Goal: Task Accomplishment & Management: Complete application form

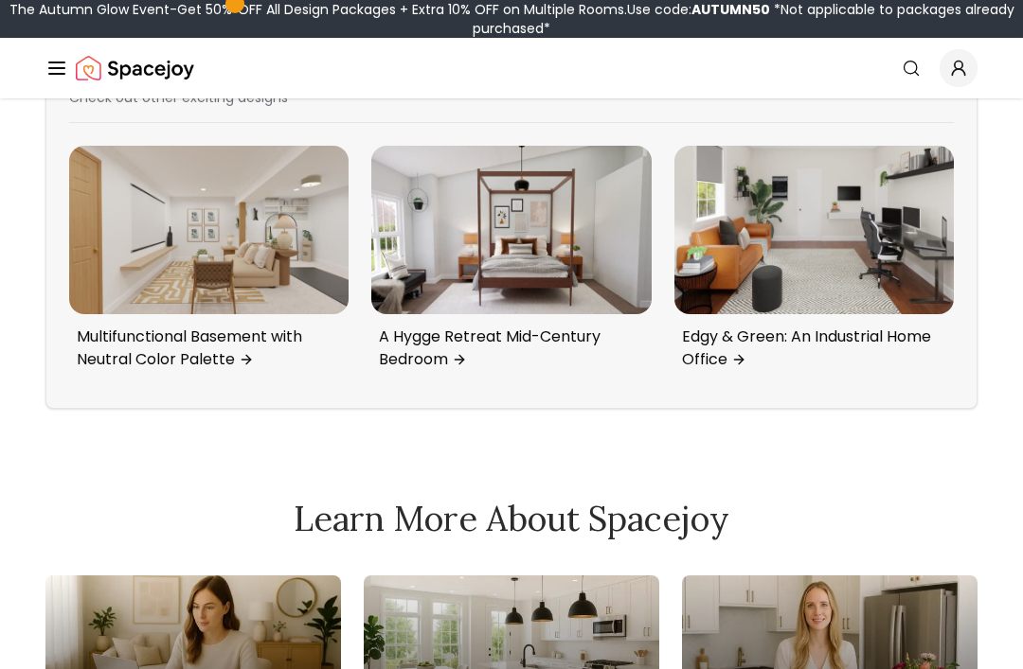
scroll to position [9479, 0]
click at [244, 312] on img "2 / 6" at bounding box center [208, 229] width 279 height 168
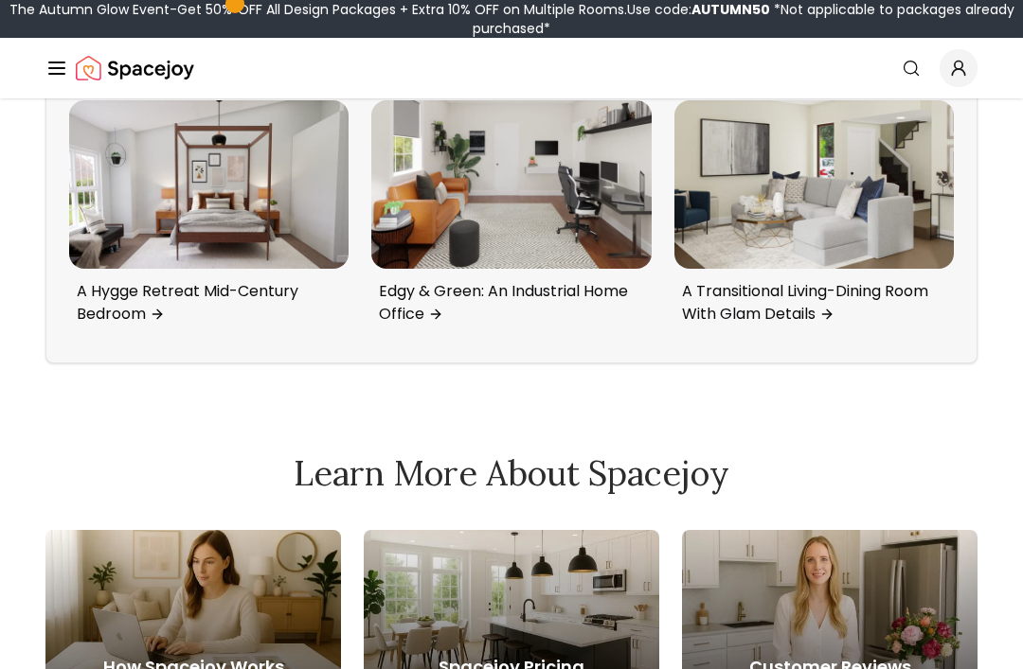
scroll to position [9513, 0]
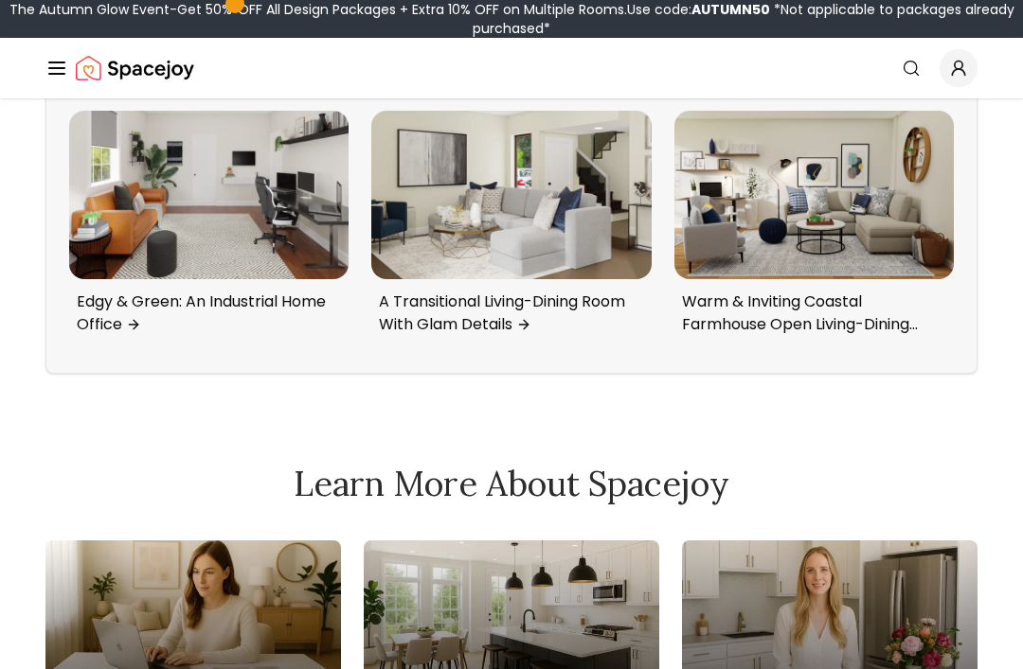
click at [882, 278] on img "6 / 6" at bounding box center [813, 195] width 279 height 168
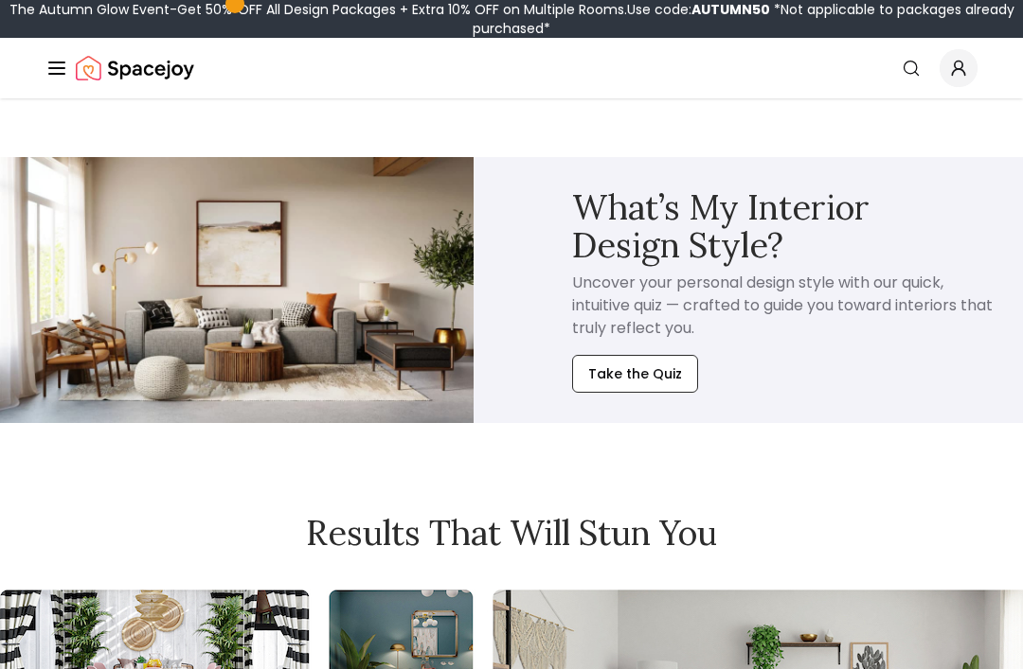
scroll to position [10396, 0]
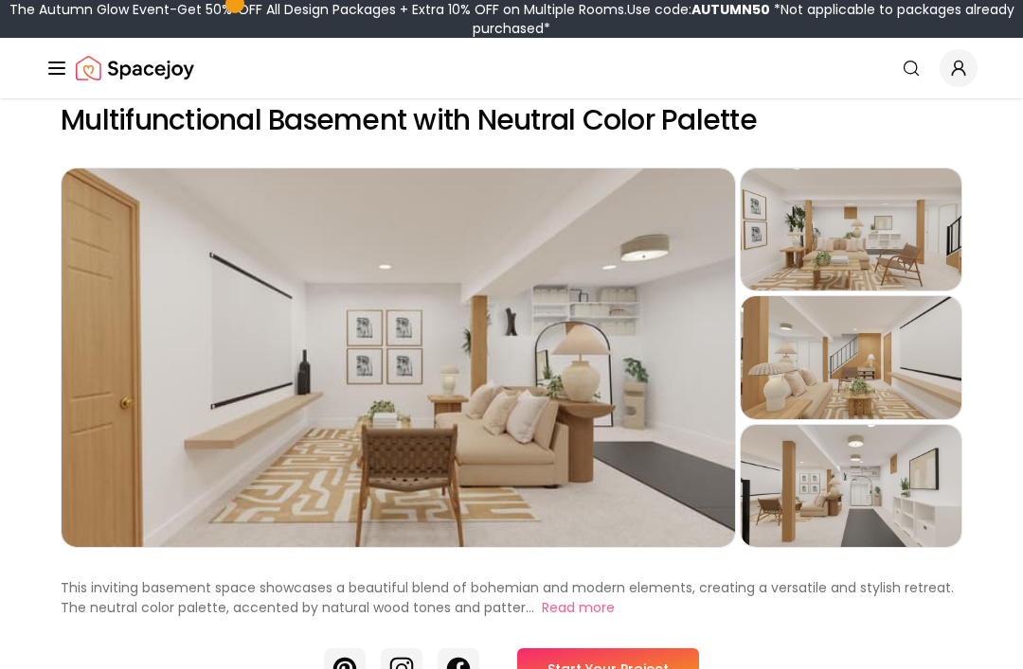
click at [908, 257] on div "Preview" at bounding box center [850, 230] width 221 height 122
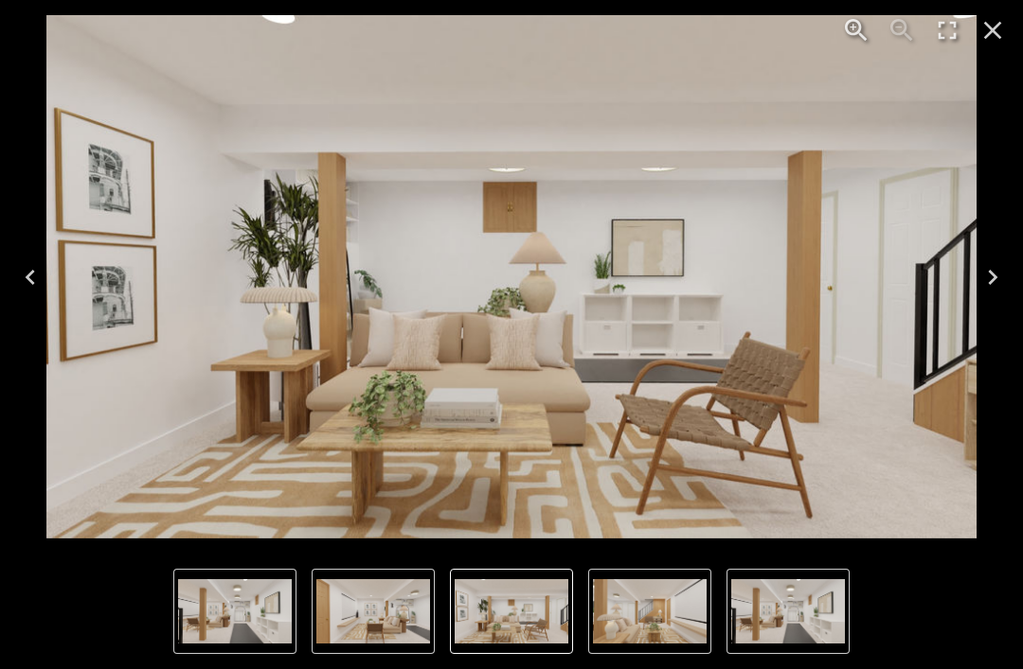
click at [992, 272] on icon "Next" at bounding box center [992, 277] width 30 height 30
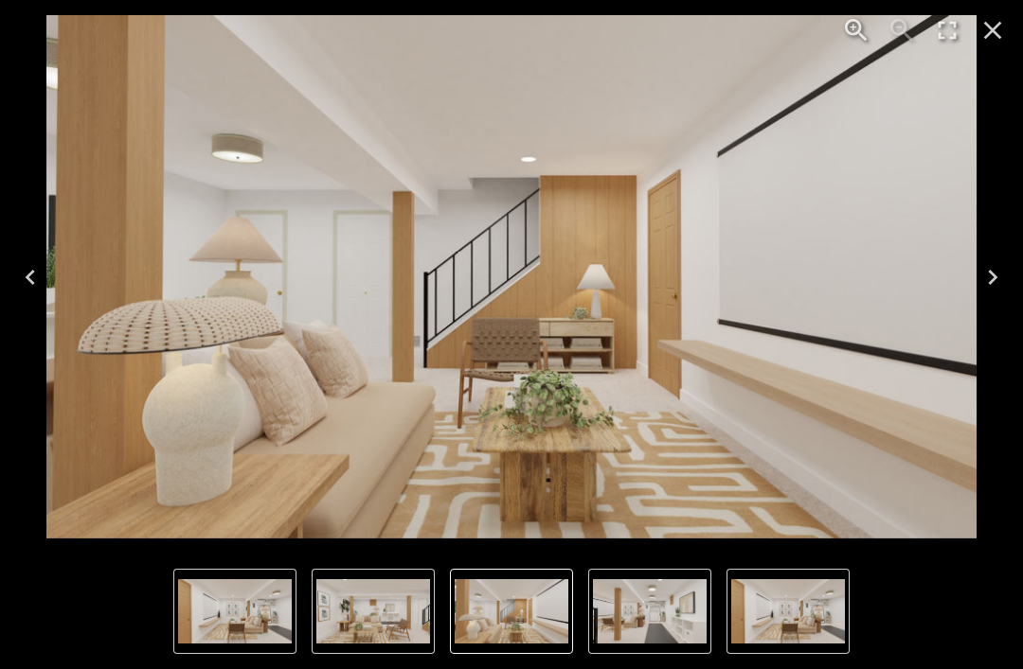
click at [988, 273] on icon "Next" at bounding box center [992, 277] width 30 height 30
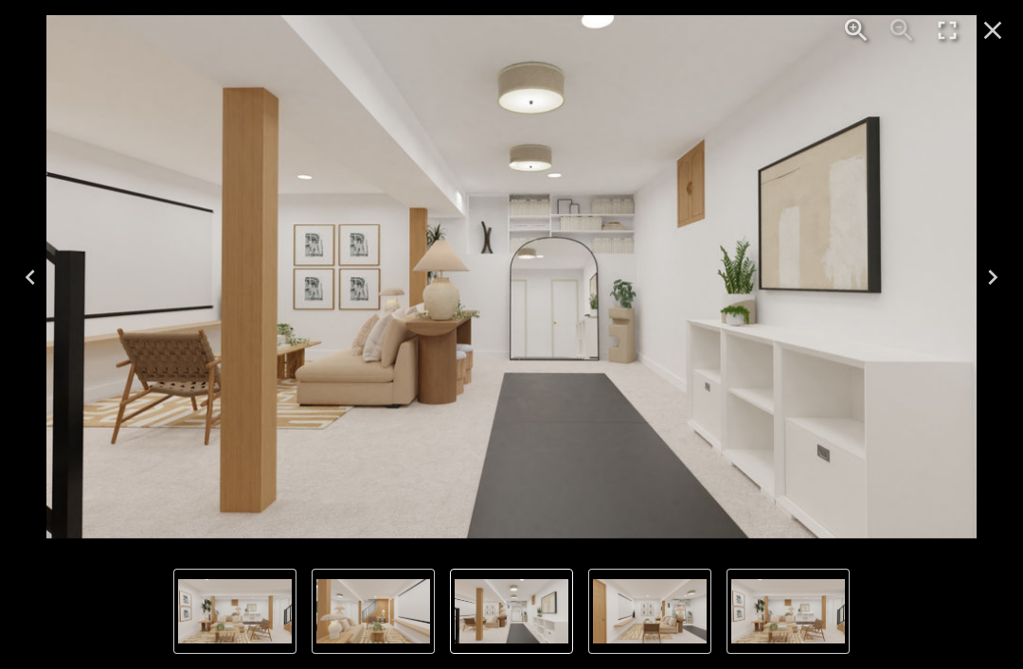
click at [985, 268] on icon "Next" at bounding box center [992, 277] width 30 height 30
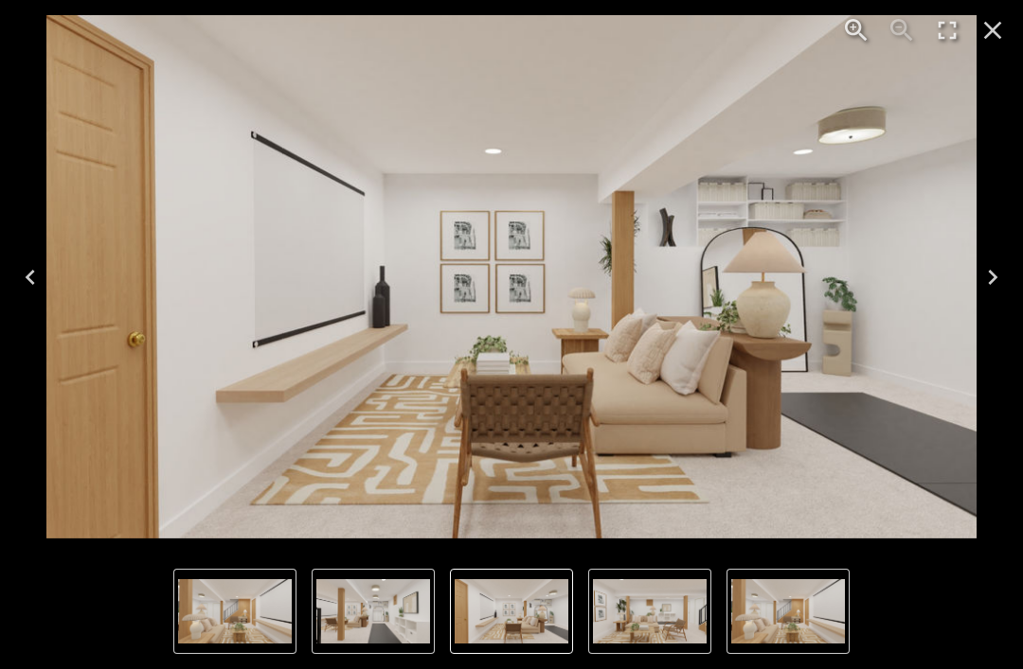
click at [983, 266] on icon "Next" at bounding box center [992, 277] width 30 height 30
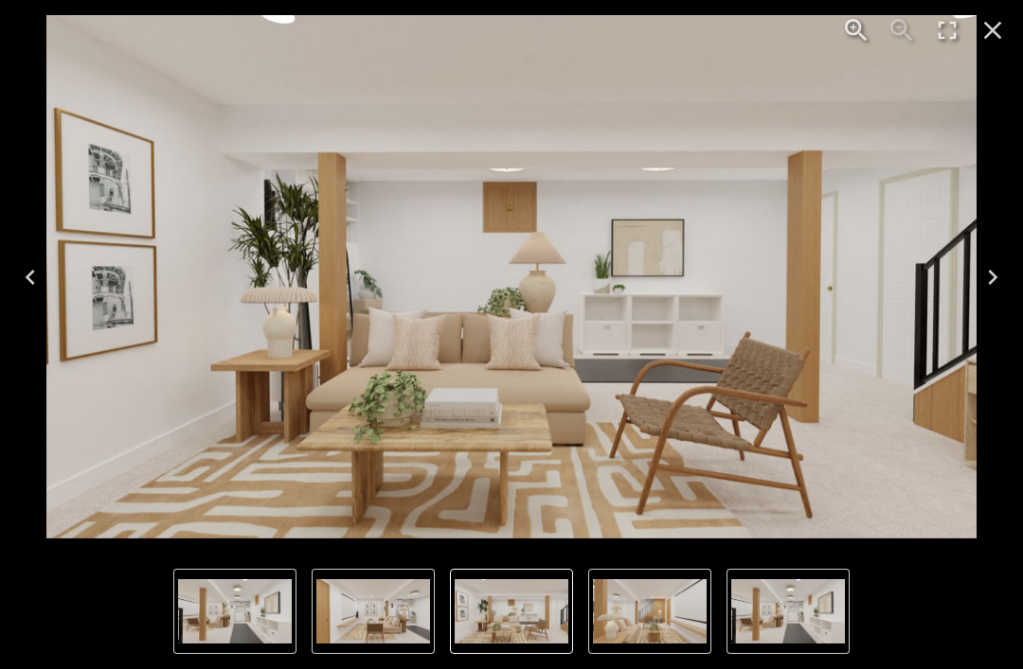
click at [983, 24] on icon "Close" at bounding box center [992, 30] width 30 height 30
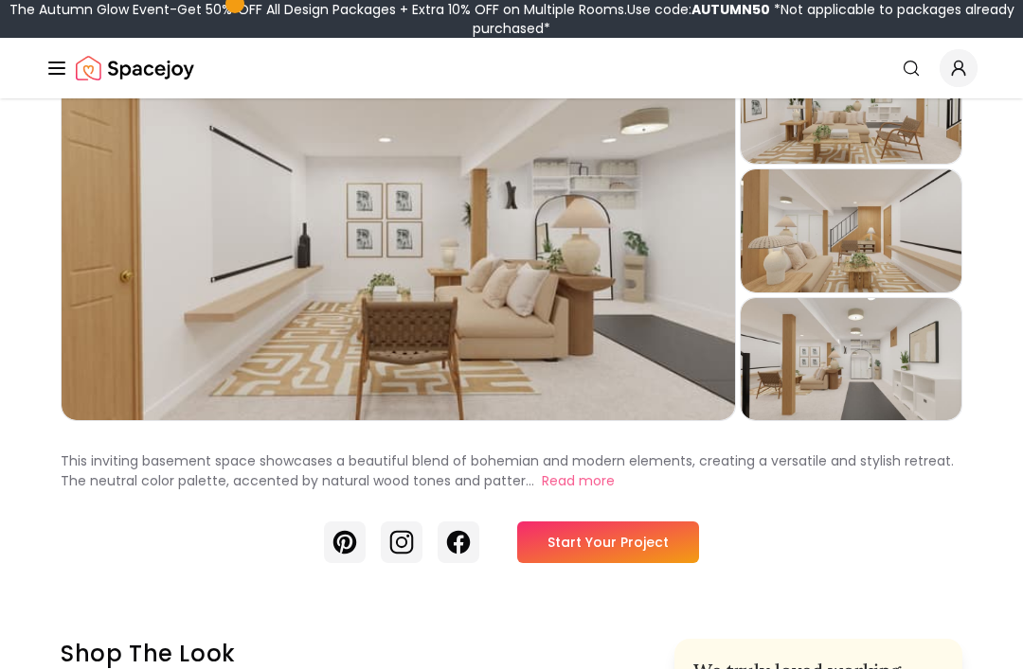
scroll to position [126, 0]
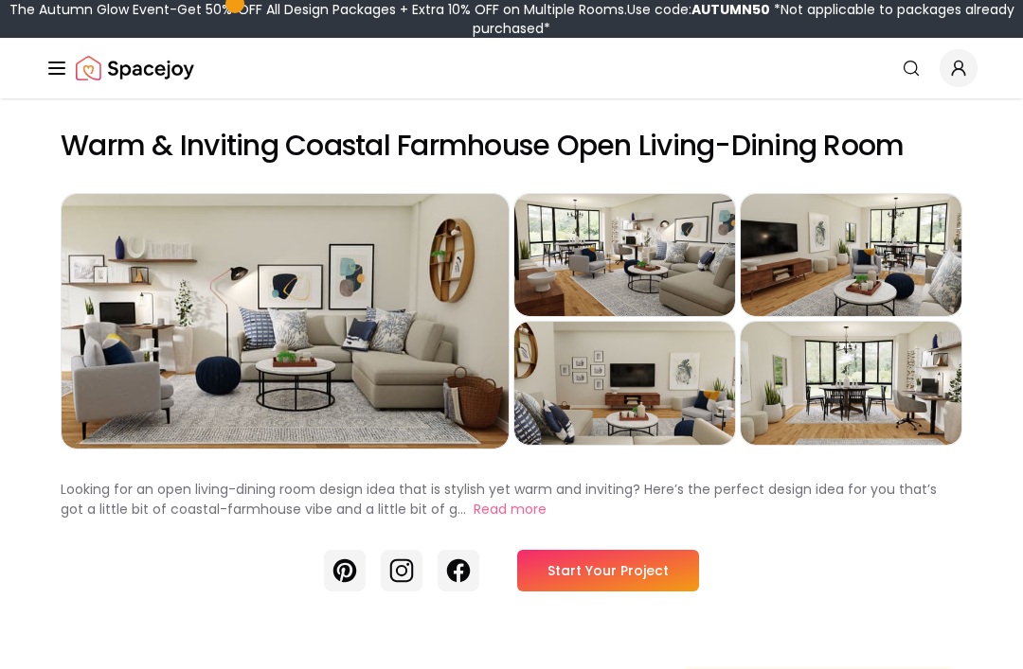
click at [335, 311] on div "Preview" at bounding box center [285, 321] width 447 height 255
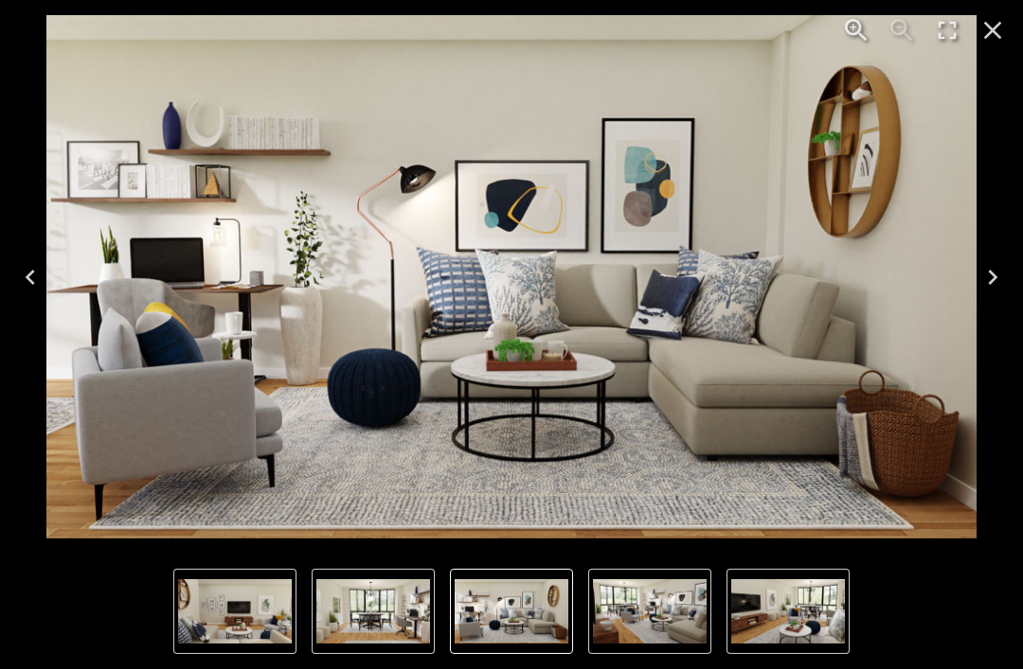
click at [793, 335] on img "1 of 5" at bounding box center [511, 277] width 930 height 524
click at [990, 294] on button "Next" at bounding box center [992, 278] width 61 height 76
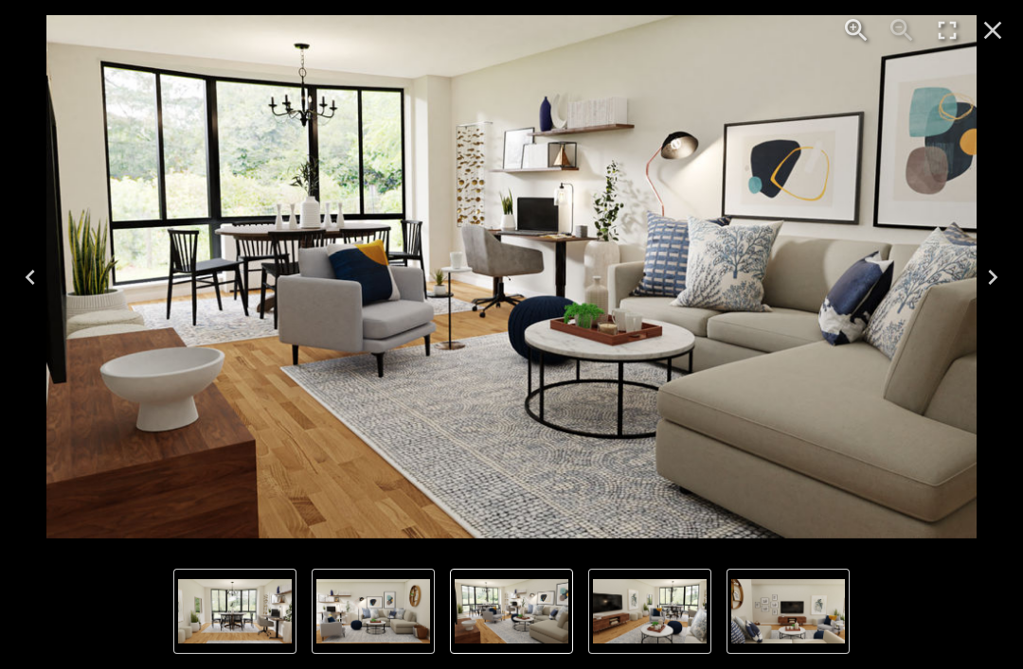
click at [988, 282] on icon "Next" at bounding box center [992, 277] width 30 height 30
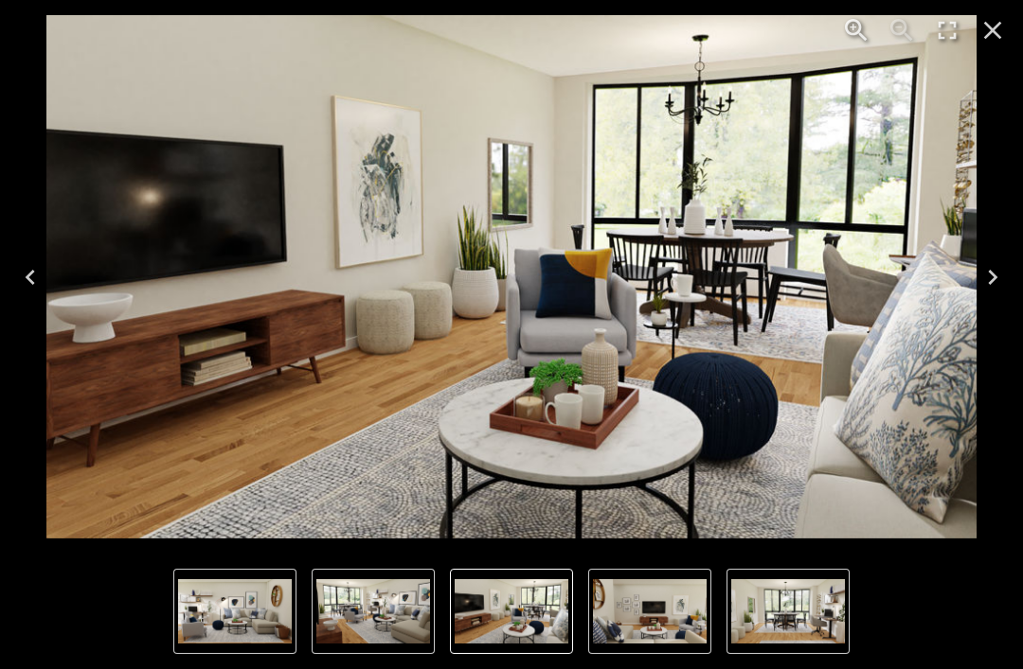
click at [996, 275] on icon "Next" at bounding box center [992, 277] width 30 height 30
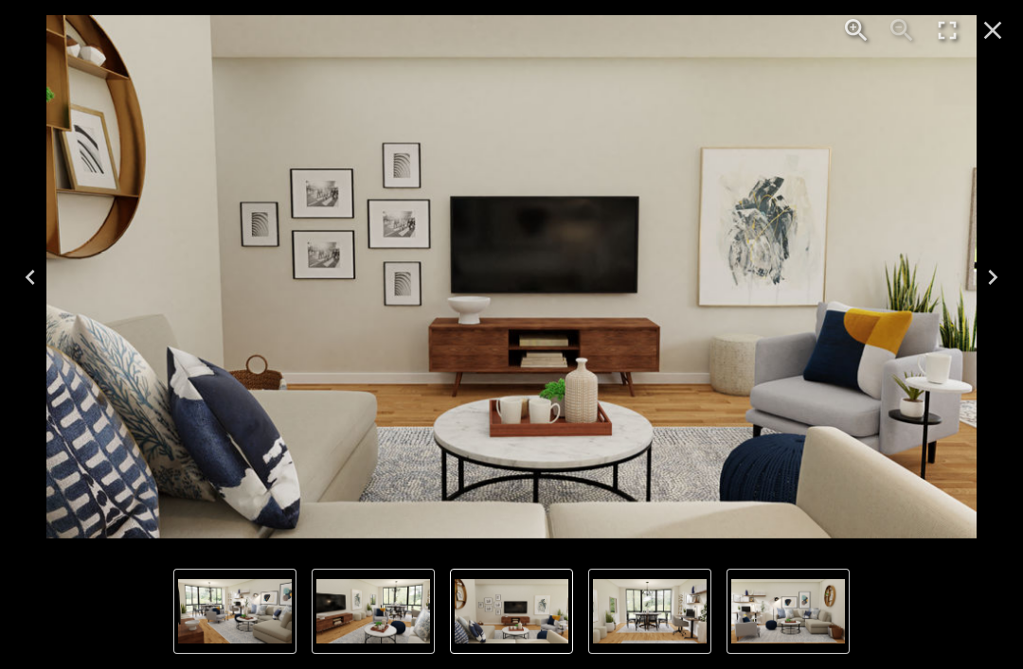
click at [839, 351] on img "4 of 5" at bounding box center [511, 277] width 930 height 524
click at [802, 405] on img "4 of 5" at bounding box center [511, 277] width 930 height 524
click at [964, 275] on button "Next" at bounding box center [992, 278] width 61 height 76
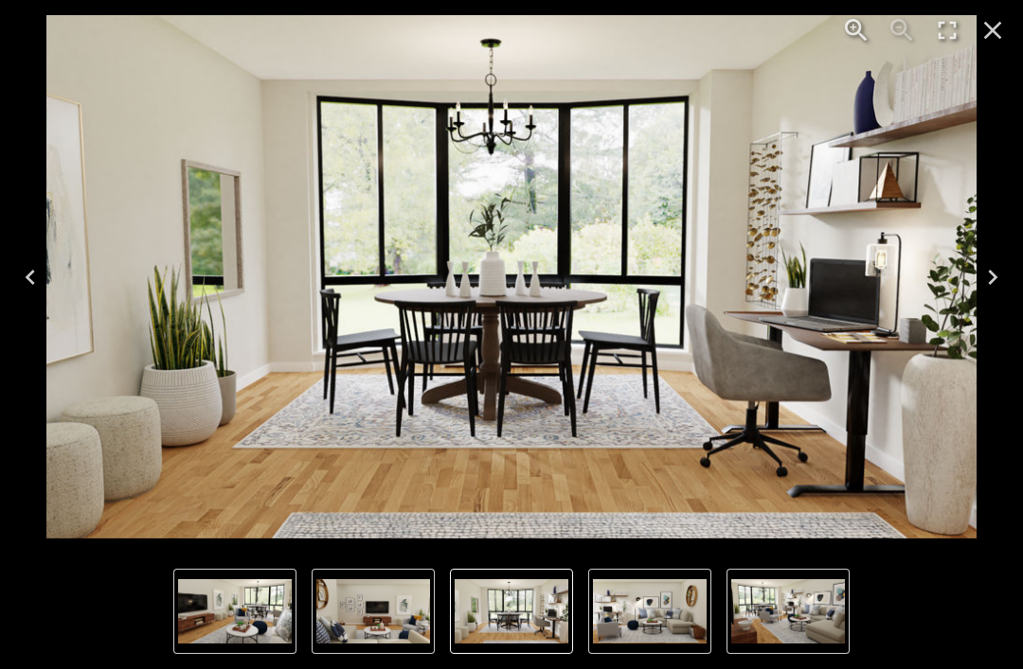
click at [986, 276] on icon "Next" at bounding box center [992, 277] width 30 height 30
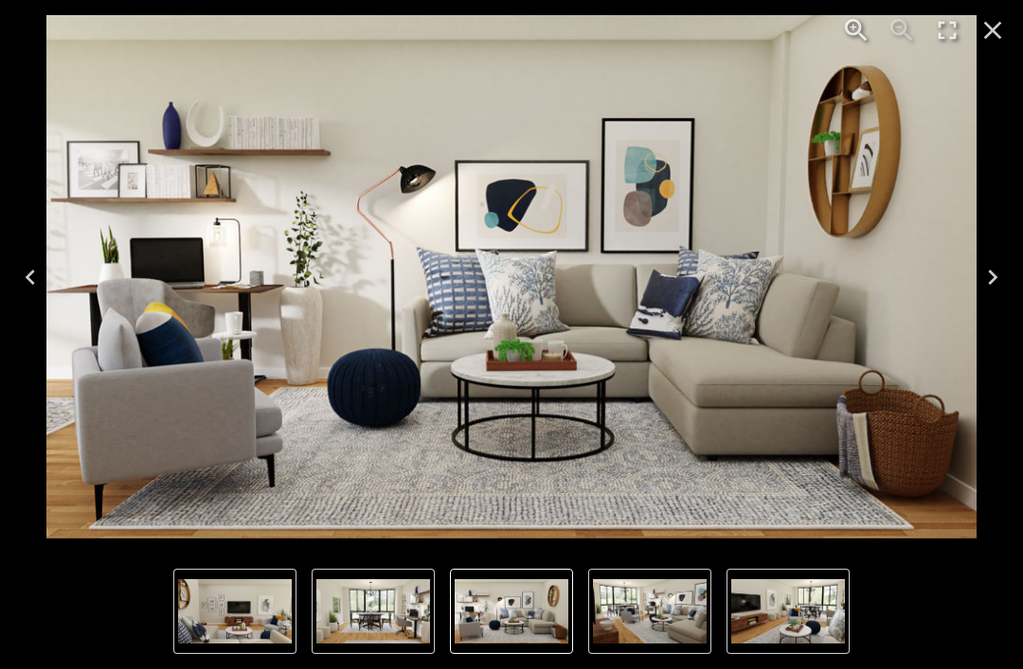
click at [963, 279] on button "Next" at bounding box center [992, 278] width 61 height 76
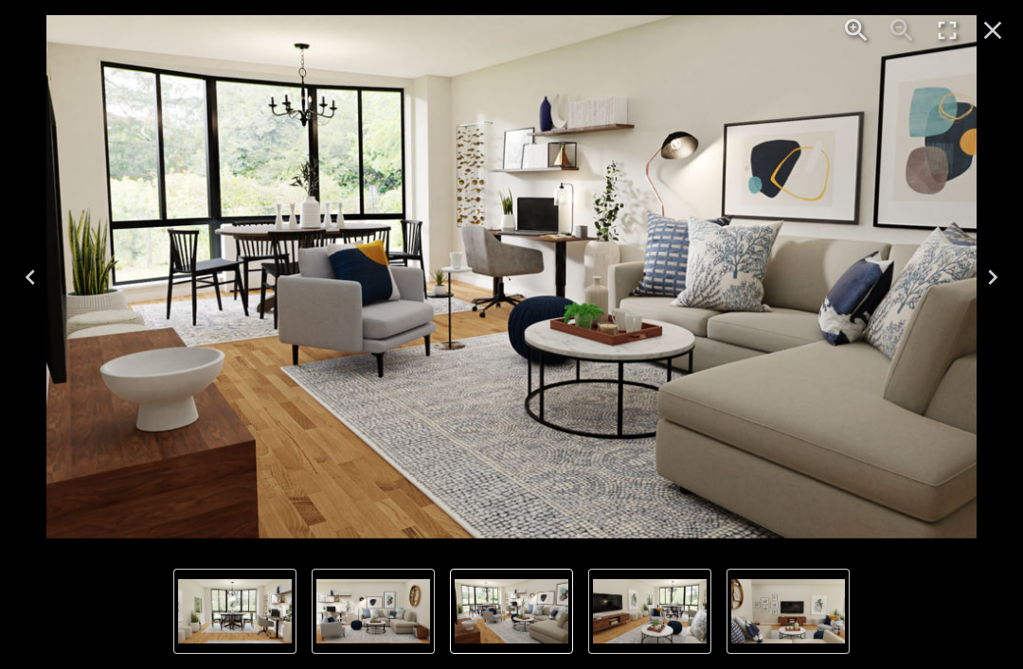
click at [989, 20] on icon "Close" at bounding box center [992, 30] width 30 height 30
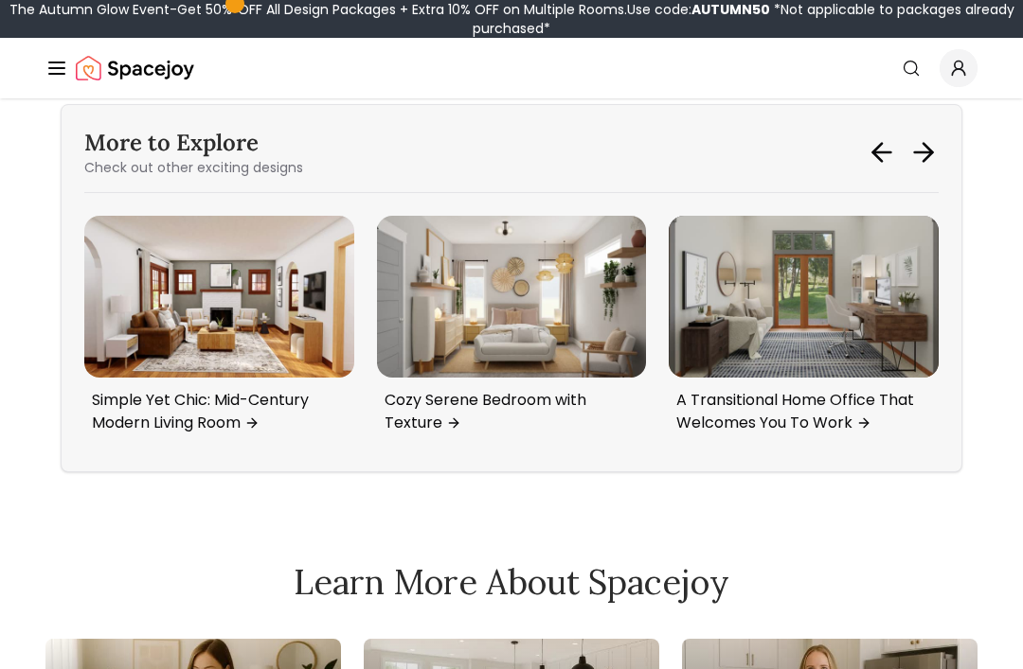
scroll to position [8250, 0]
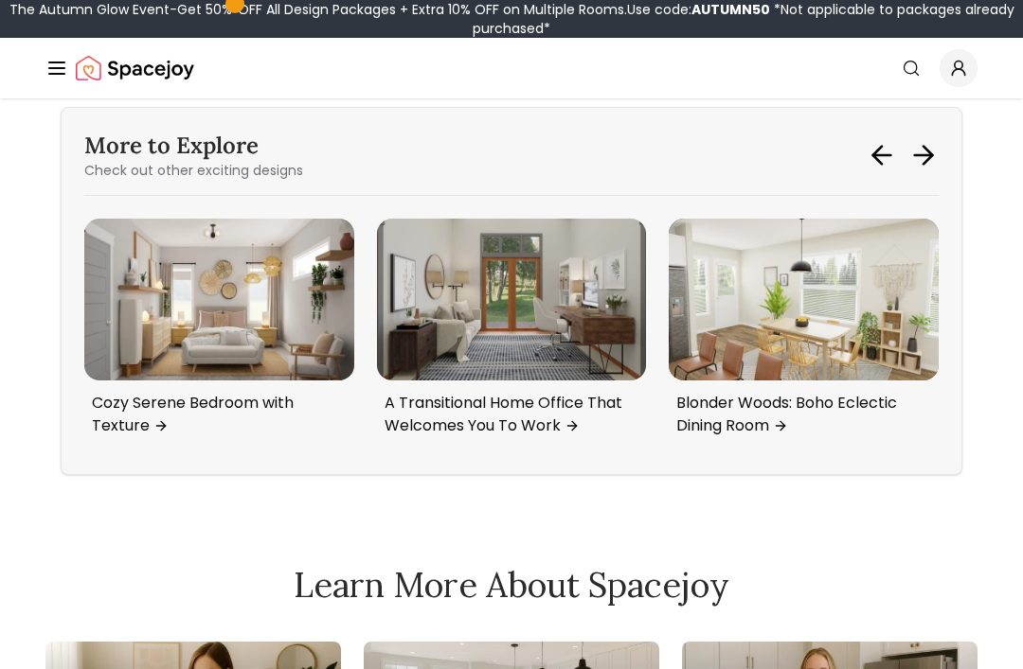
click at [296, 339] on img "6 / 6" at bounding box center [219, 300] width 270 height 162
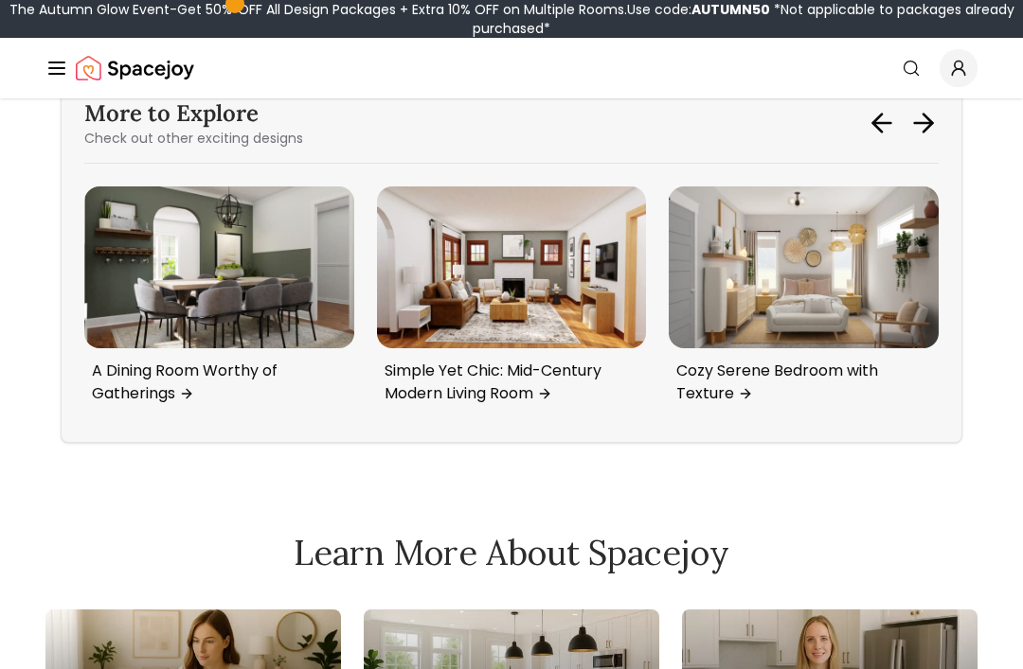
click at [462, 253] on img "5 / 6" at bounding box center [512, 268] width 270 height 162
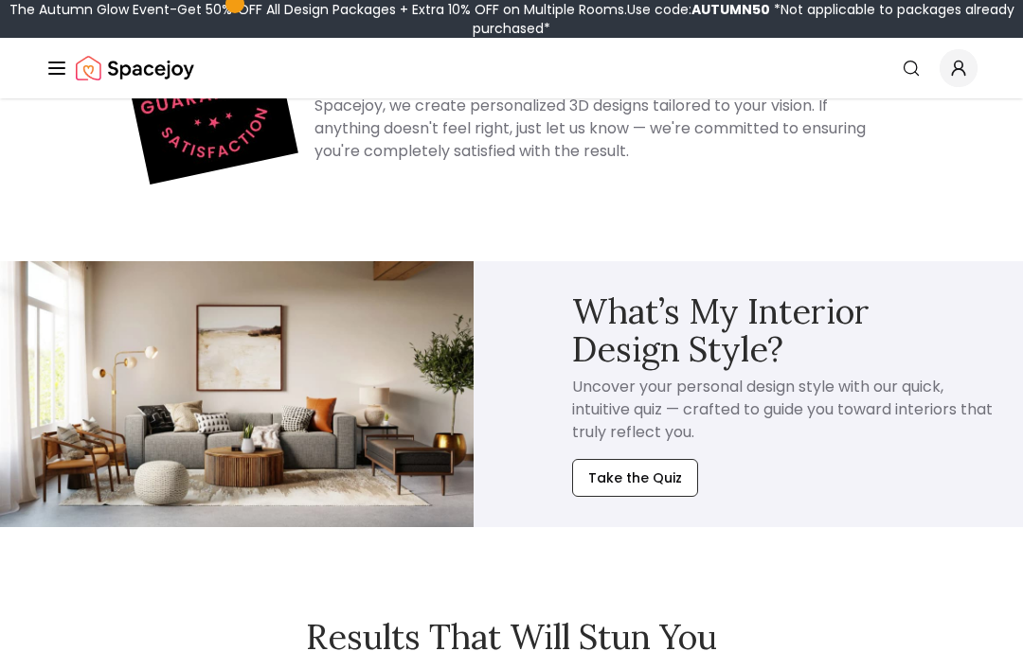
scroll to position [9130, 0]
click at [353, 428] on img at bounding box center [236, 394] width 473 height 266
click at [656, 490] on button "Take the Quiz" at bounding box center [635, 478] width 126 height 38
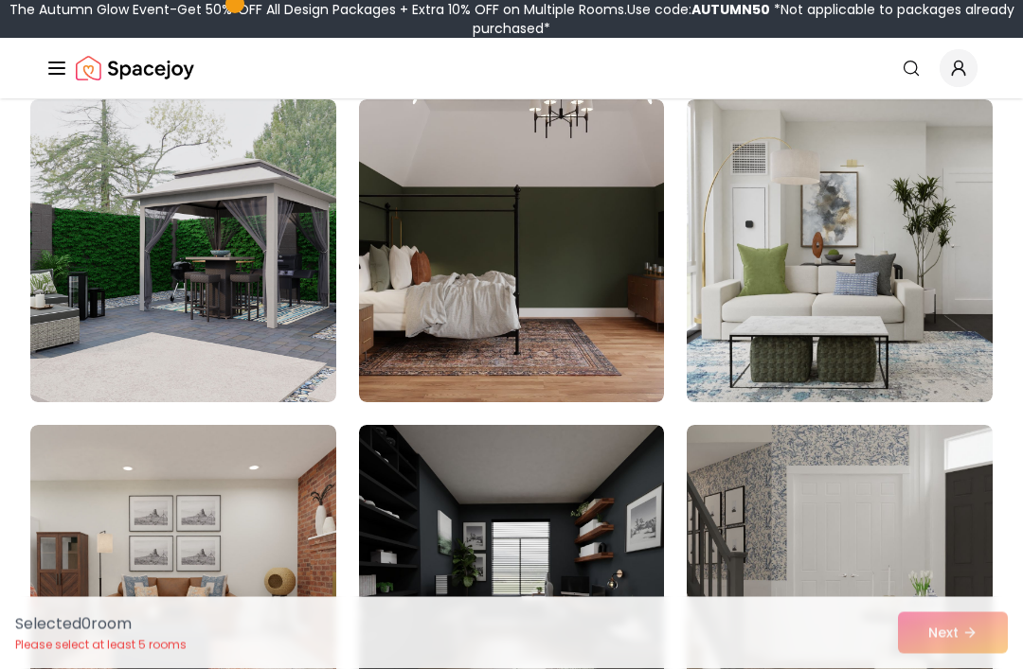
scroll to position [10278, 0]
click at [863, 355] on img at bounding box center [839, 250] width 306 height 303
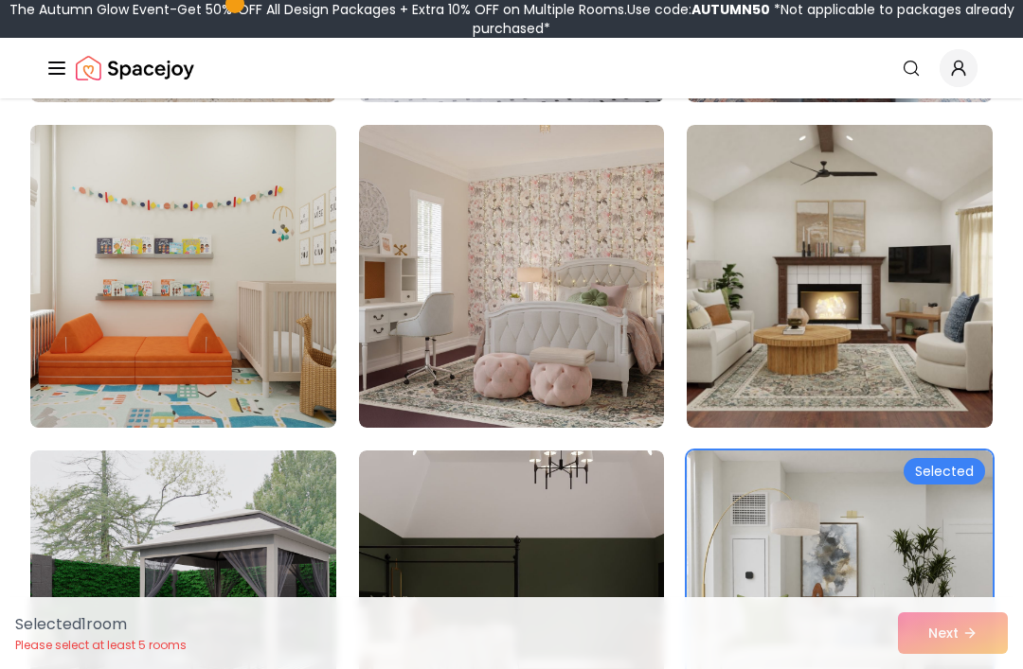
scroll to position [9906, 0]
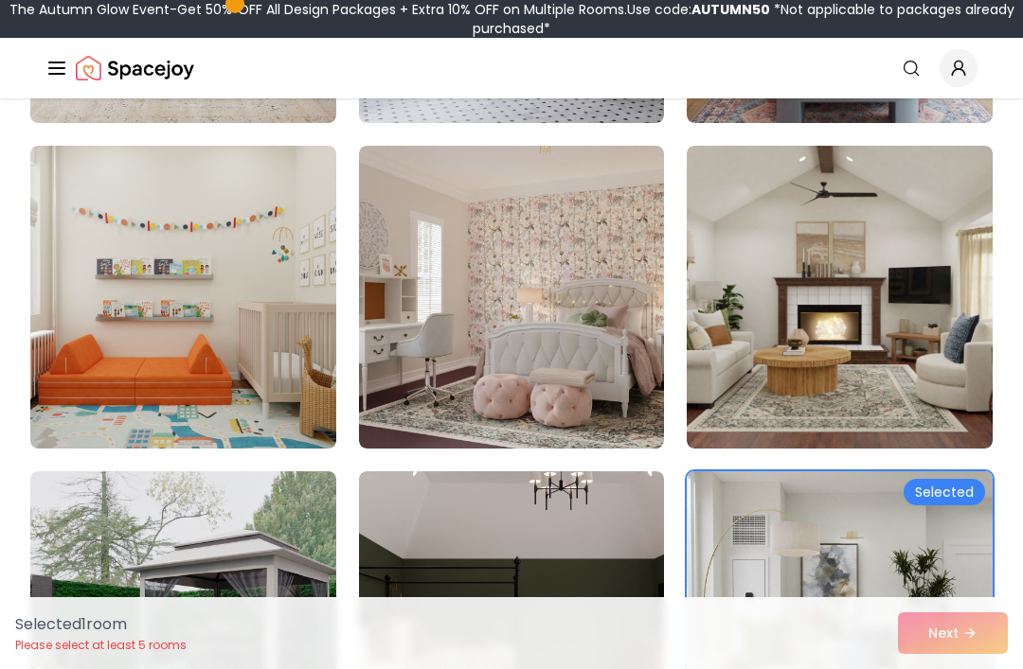
click at [868, 402] on img at bounding box center [839, 297] width 306 height 303
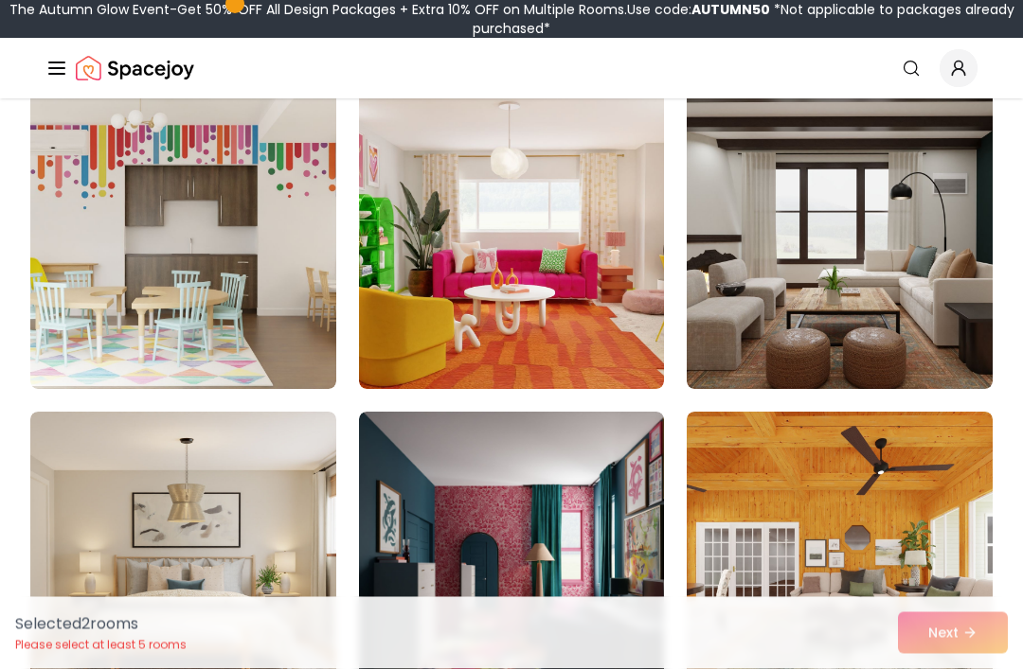
scroll to position [8335, 0]
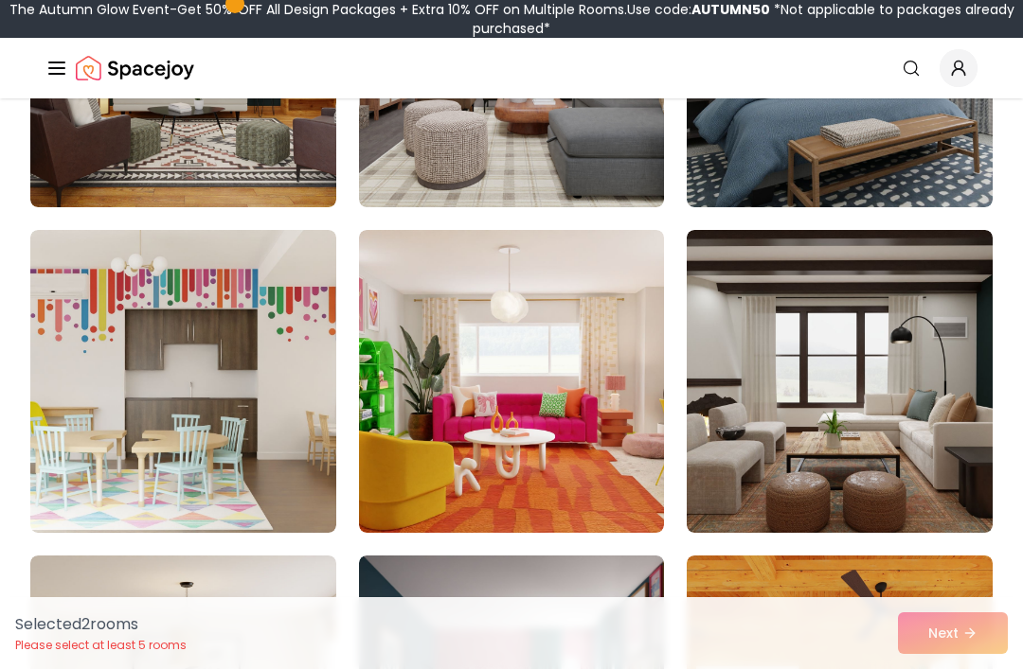
click at [826, 454] on img at bounding box center [839, 381] width 306 height 303
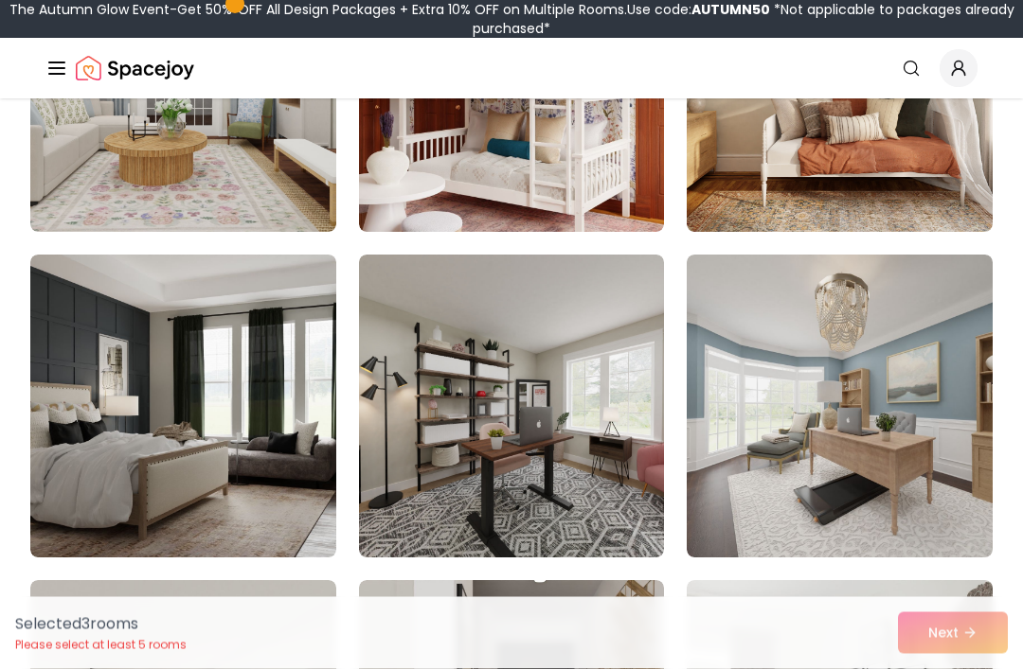
scroll to position [5881, 0]
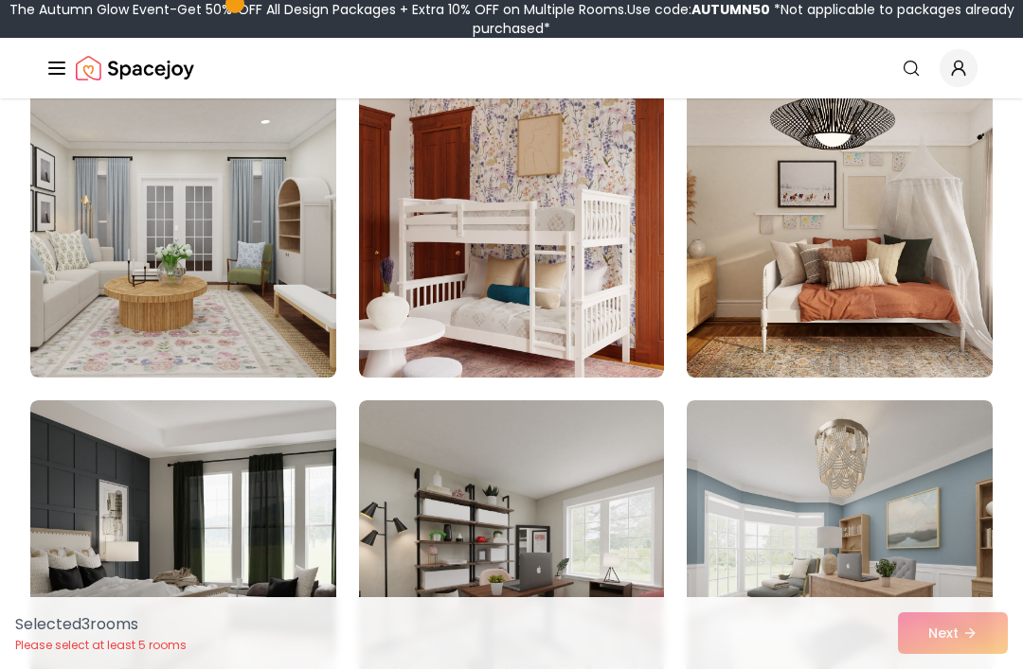
click at [279, 517] on img at bounding box center [183, 552] width 306 height 303
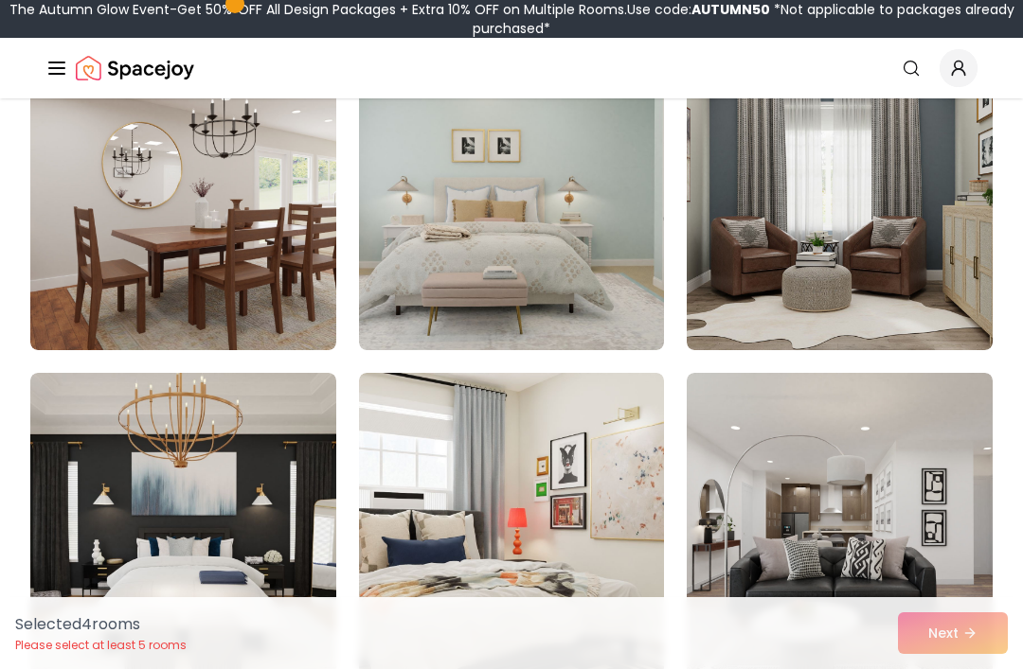
scroll to position [5120, 0]
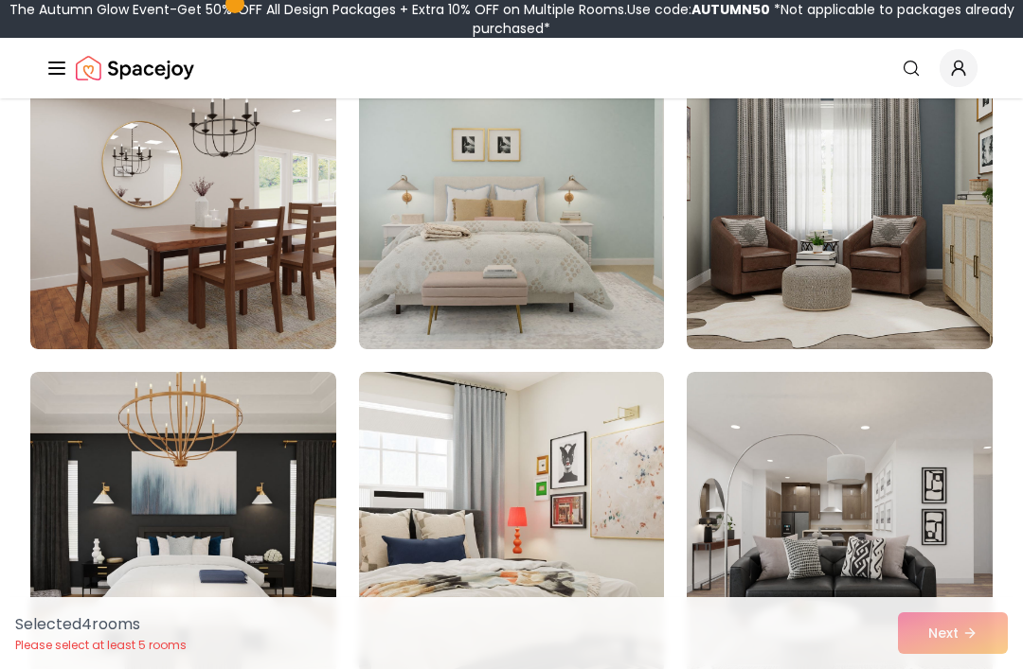
click at [283, 505] on img at bounding box center [183, 523] width 306 height 303
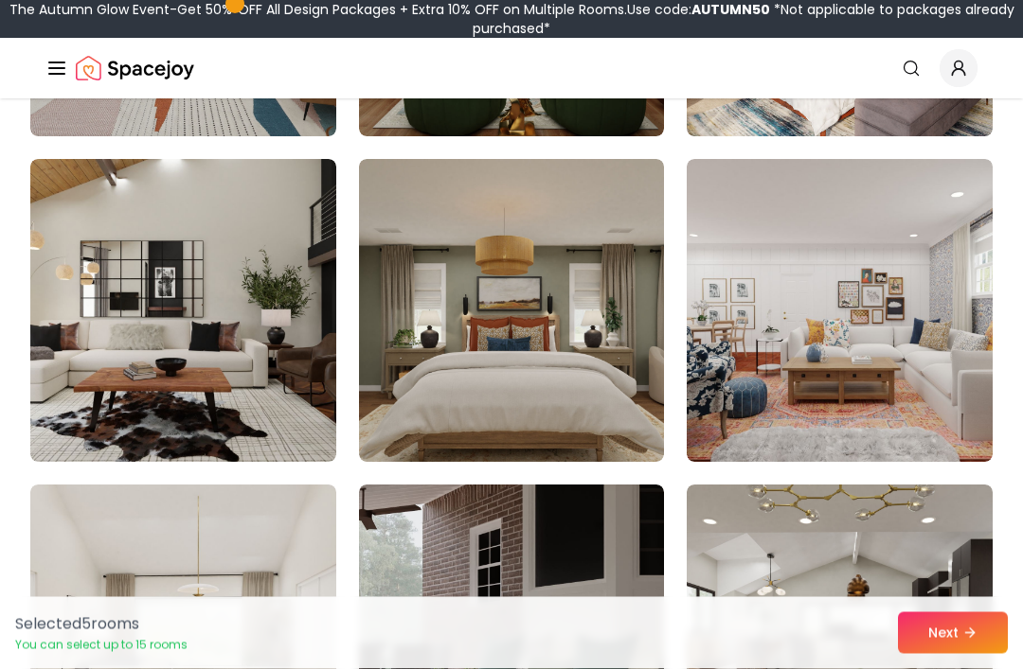
scroll to position [4356, 0]
click at [902, 424] on img at bounding box center [839, 310] width 306 height 303
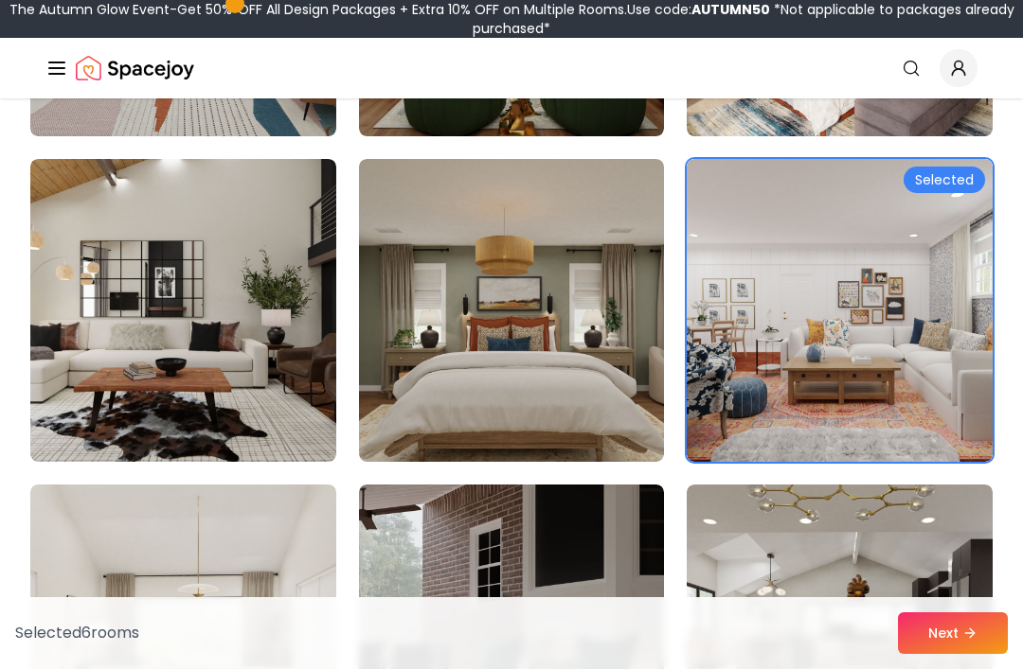
click at [534, 316] on img at bounding box center [512, 310] width 306 height 303
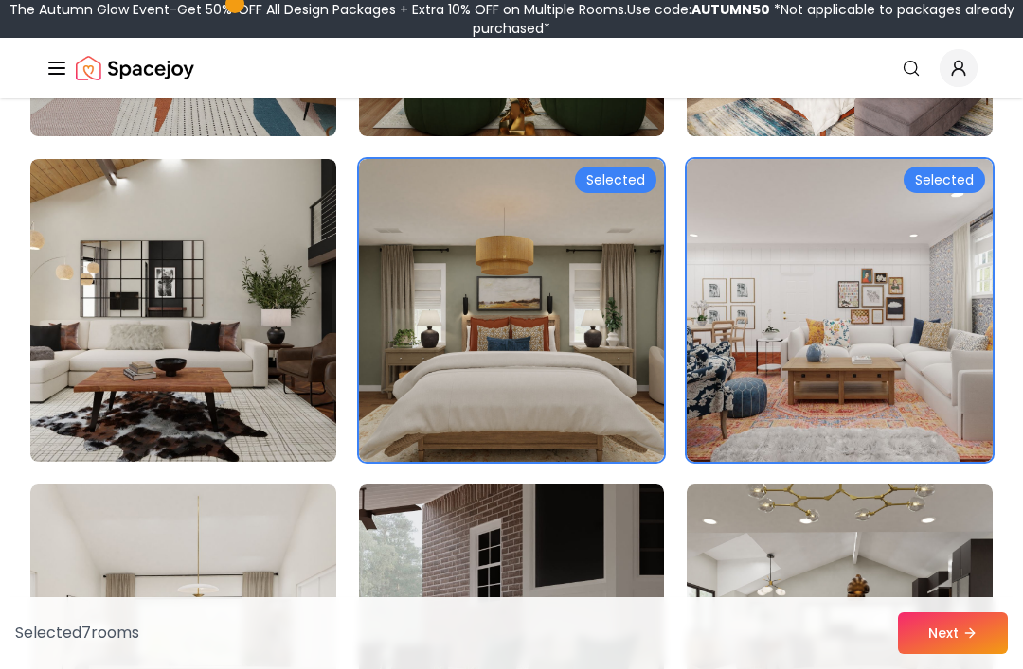
click at [223, 332] on img at bounding box center [183, 310] width 306 height 303
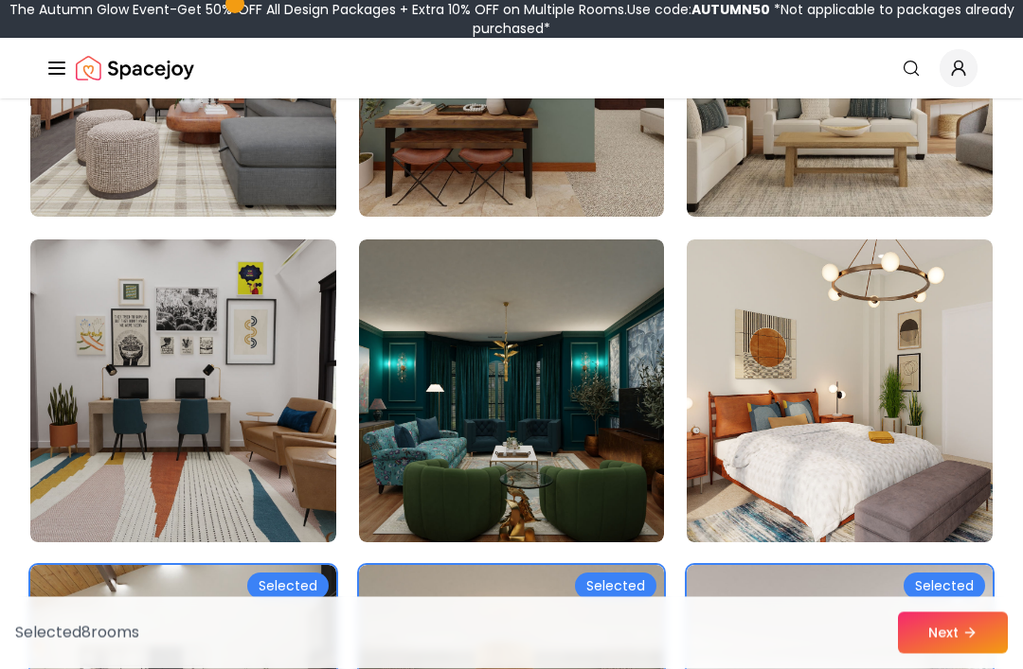
scroll to position [3949, 0]
click at [226, 409] on img at bounding box center [183, 391] width 306 height 303
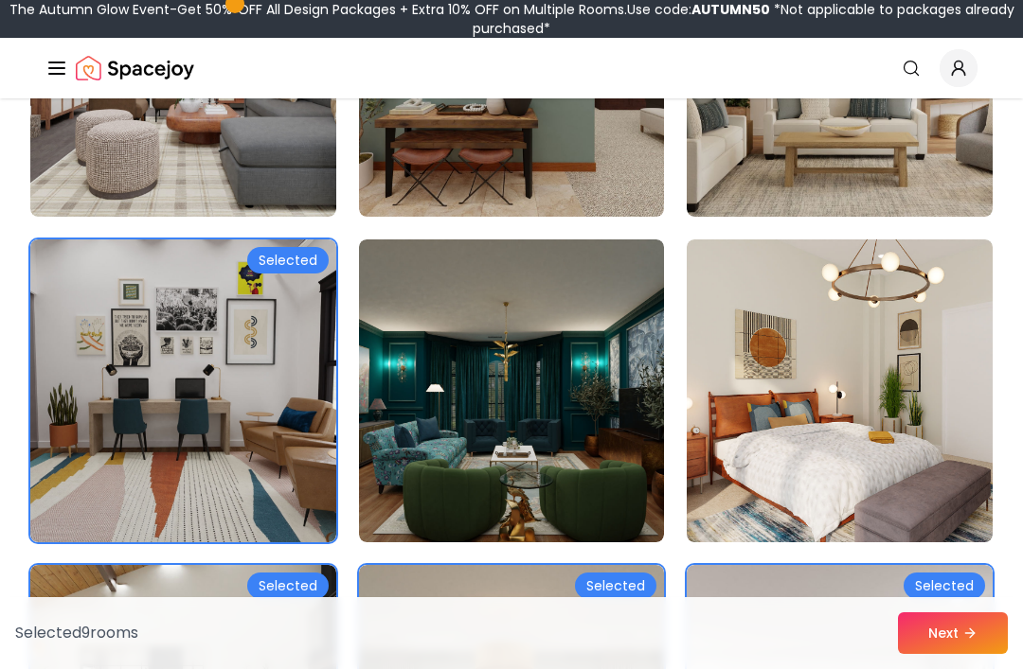
click at [863, 352] on img at bounding box center [839, 391] width 306 height 303
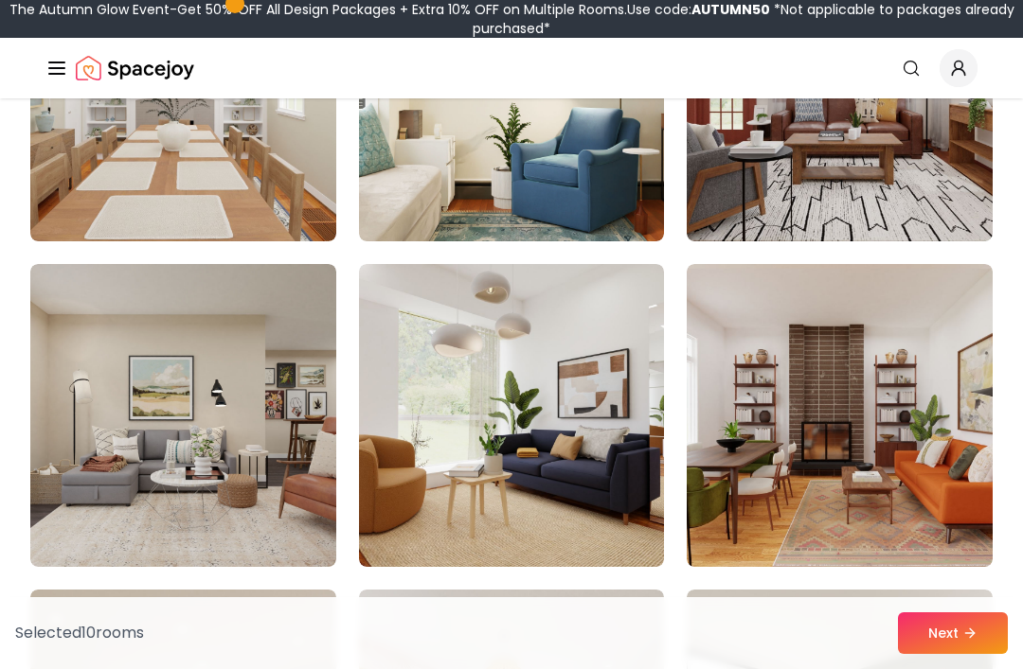
scroll to position [2620, 0]
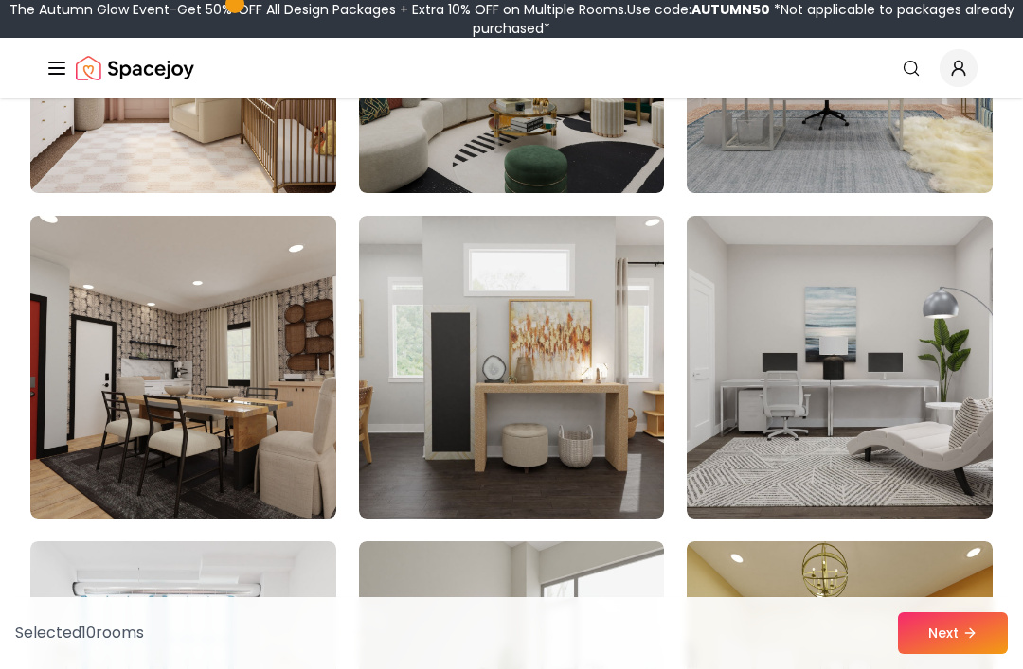
click at [249, 414] on img at bounding box center [183, 367] width 306 height 303
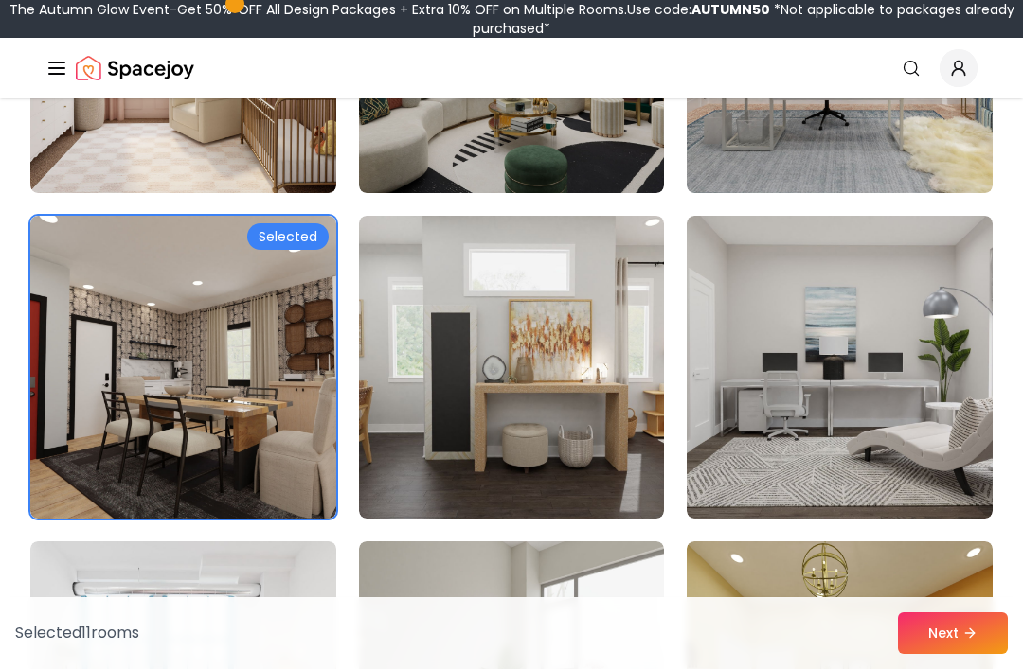
click at [501, 361] on img at bounding box center [512, 367] width 306 height 303
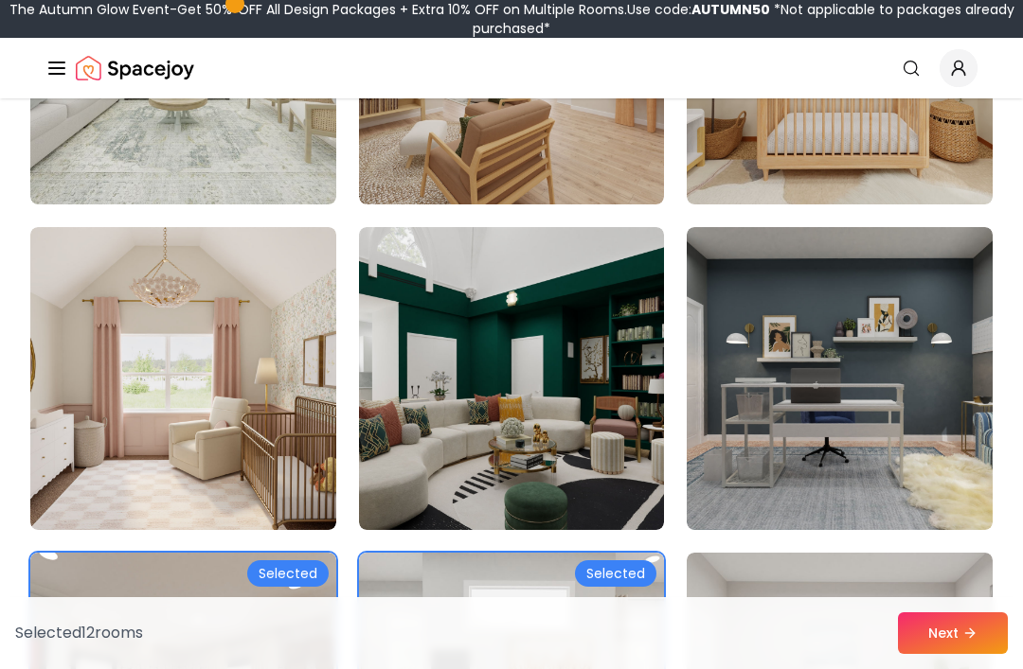
scroll to position [1352, 0]
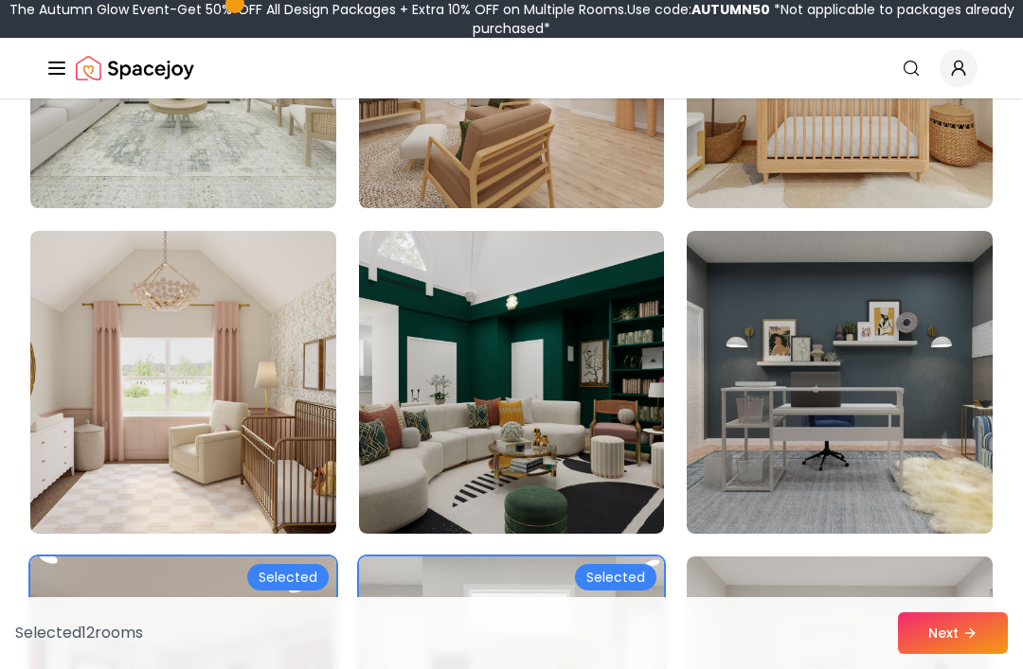
click at [481, 473] on img at bounding box center [512, 382] width 306 height 303
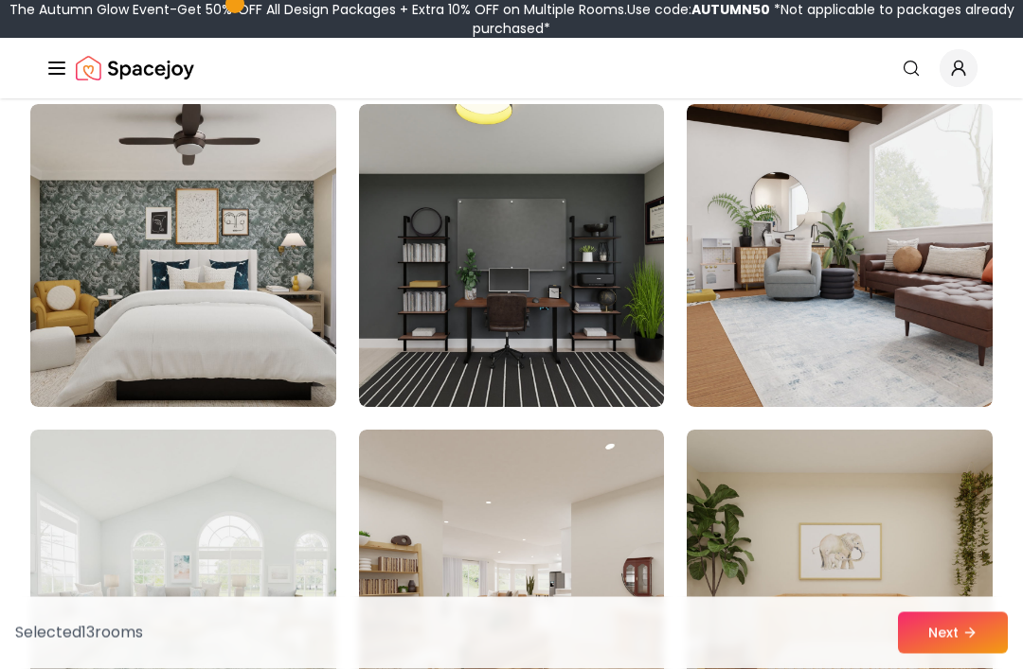
scroll to position [826, 0]
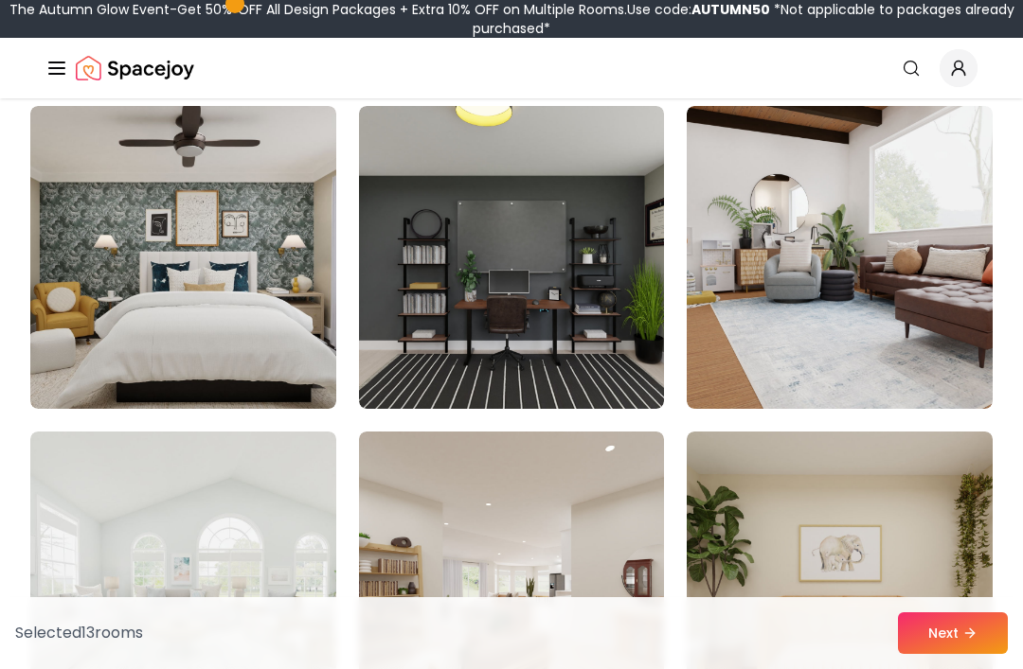
click at [804, 294] on img at bounding box center [839, 257] width 306 height 303
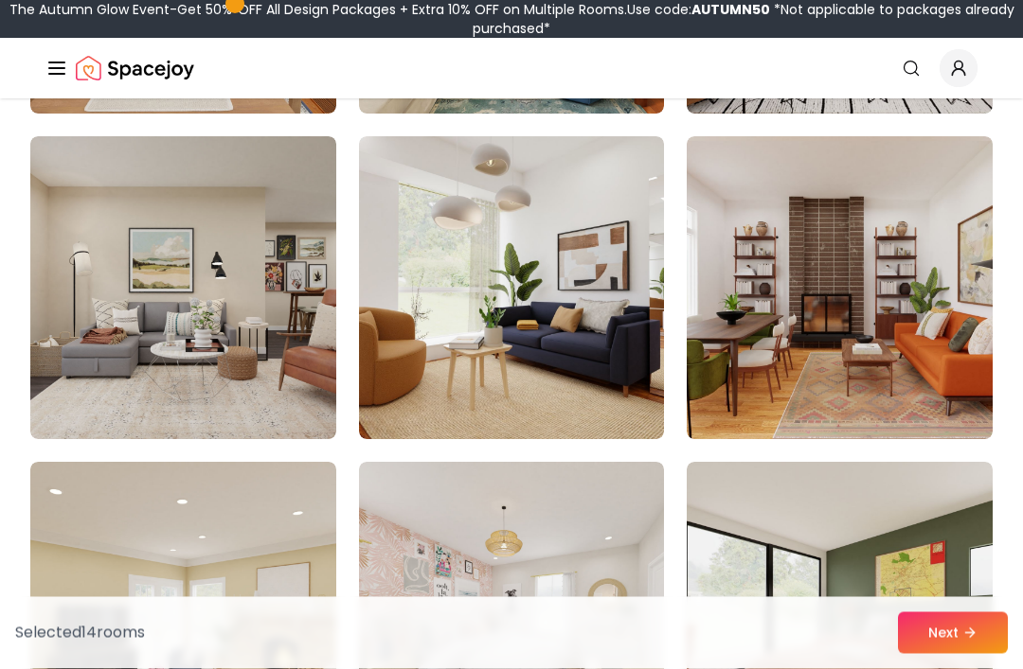
scroll to position [2750, 0]
click at [889, 385] on img at bounding box center [839, 287] width 306 height 303
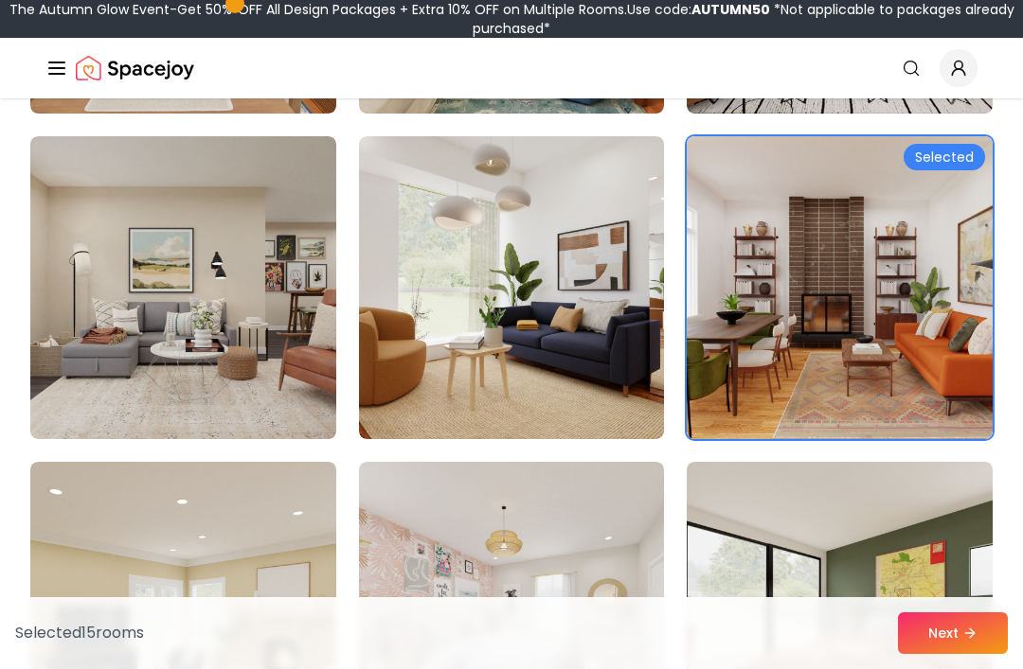
click at [958, 654] on button "Next" at bounding box center [953, 634] width 110 height 42
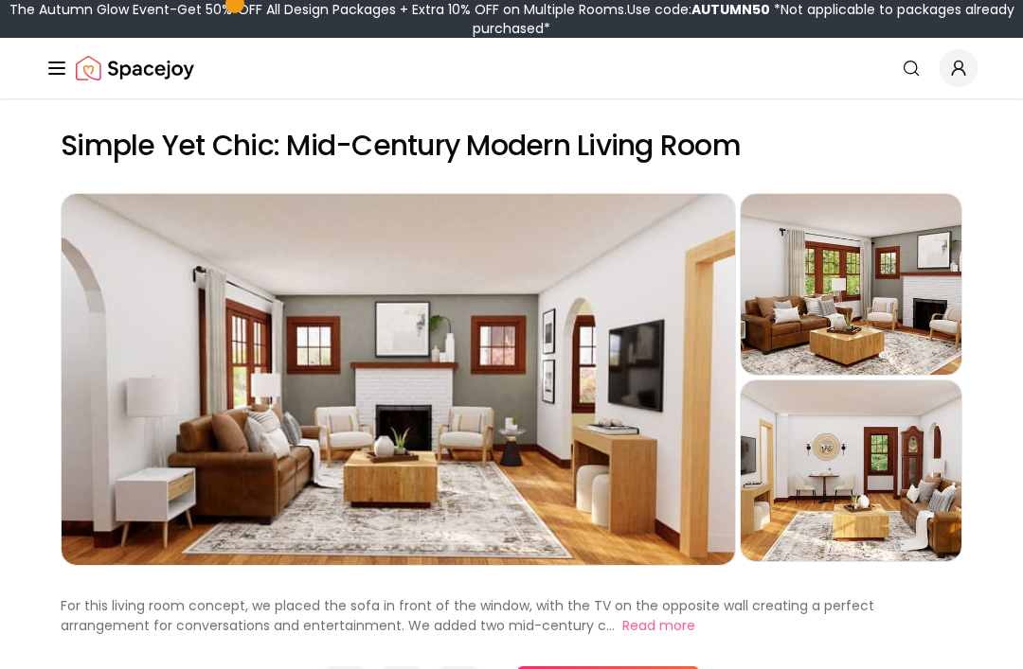
click at [658, 419] on div "Preview" at bounding box center [398, 379] width 673 height 371
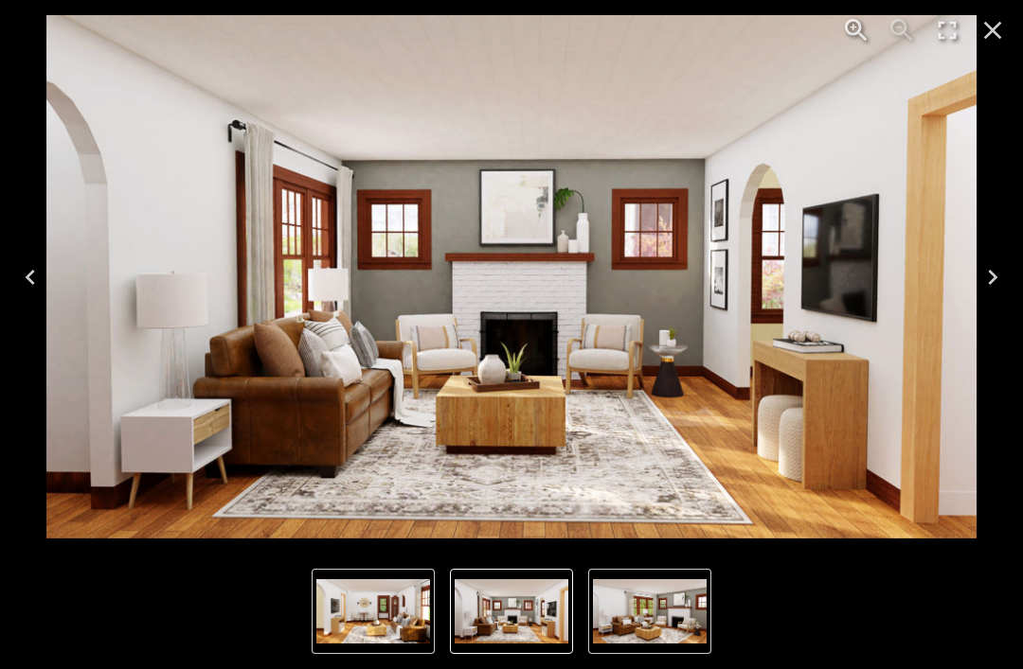
click at [988, 284] on icon "Next" at bounding box center [992, 277] width 30 height 30
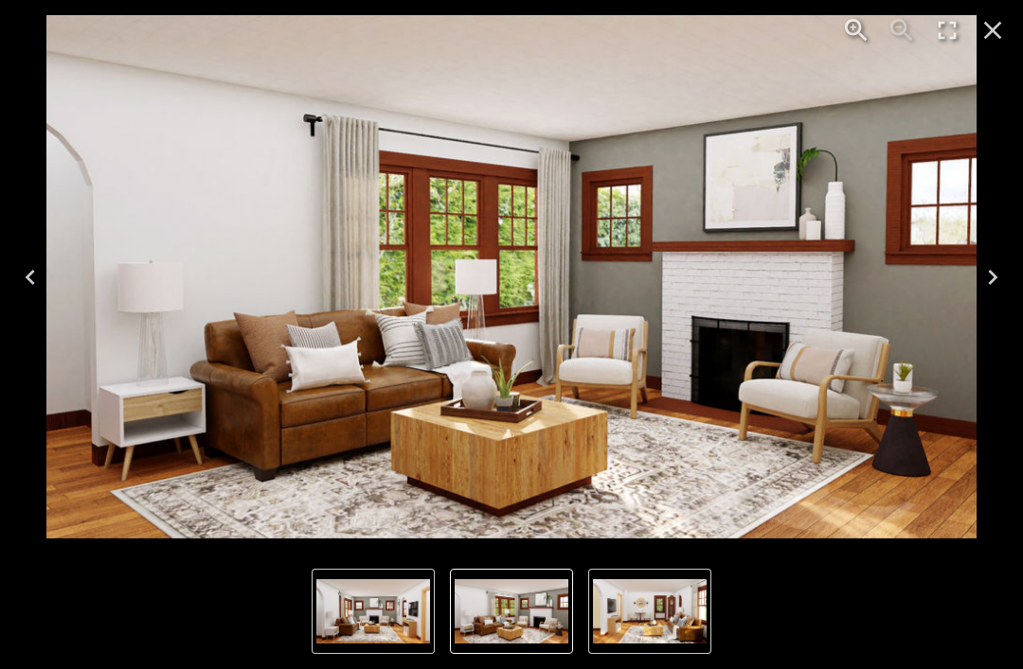
click at [990, 280] on icon "Next" at bounding box center [992, 277] width 30 height 30
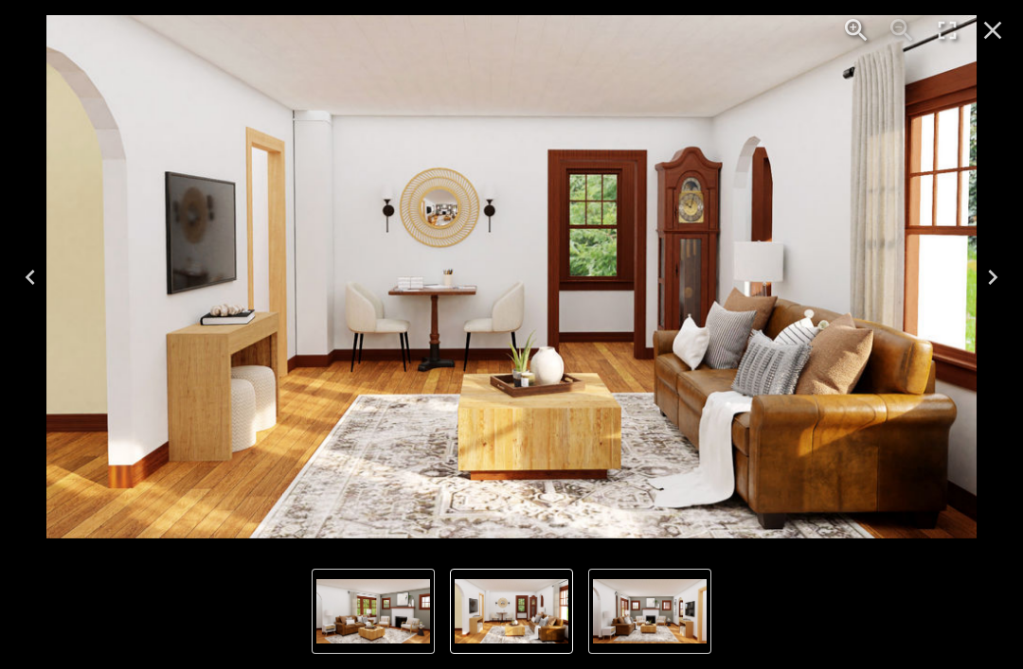
click at [992, 279] on icon "Next" at bounding box center [992, 277] width 9 height 15
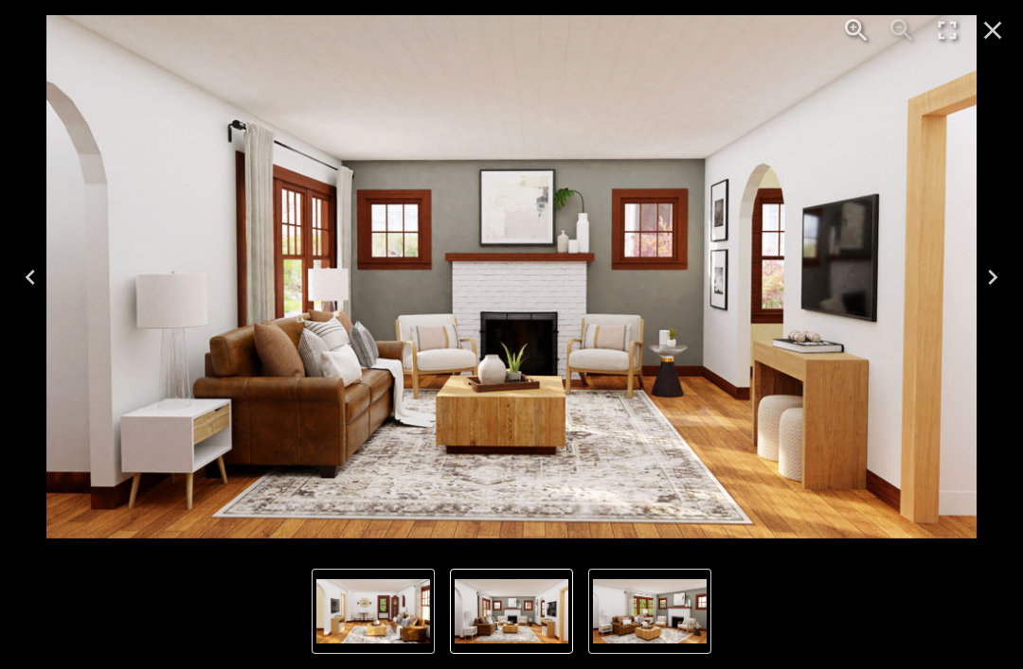
click at [993, 279] on icon "Next" at bounding box center [992, 277] width 9 height 15
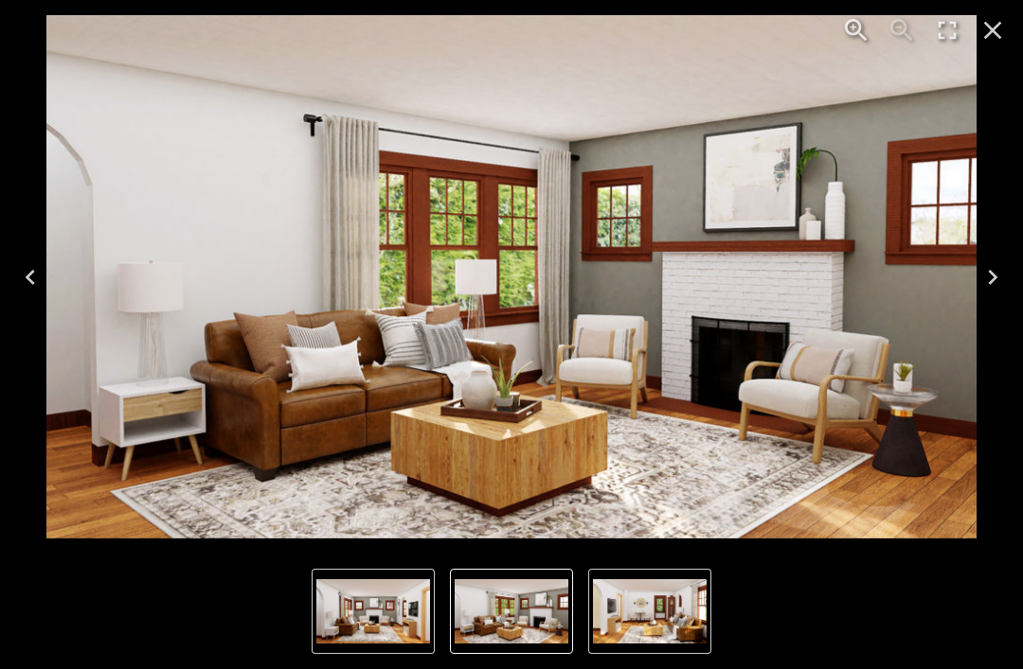
click at [998, 276] on icon "Next" at bounding box center [992, 277] width 30 height 30
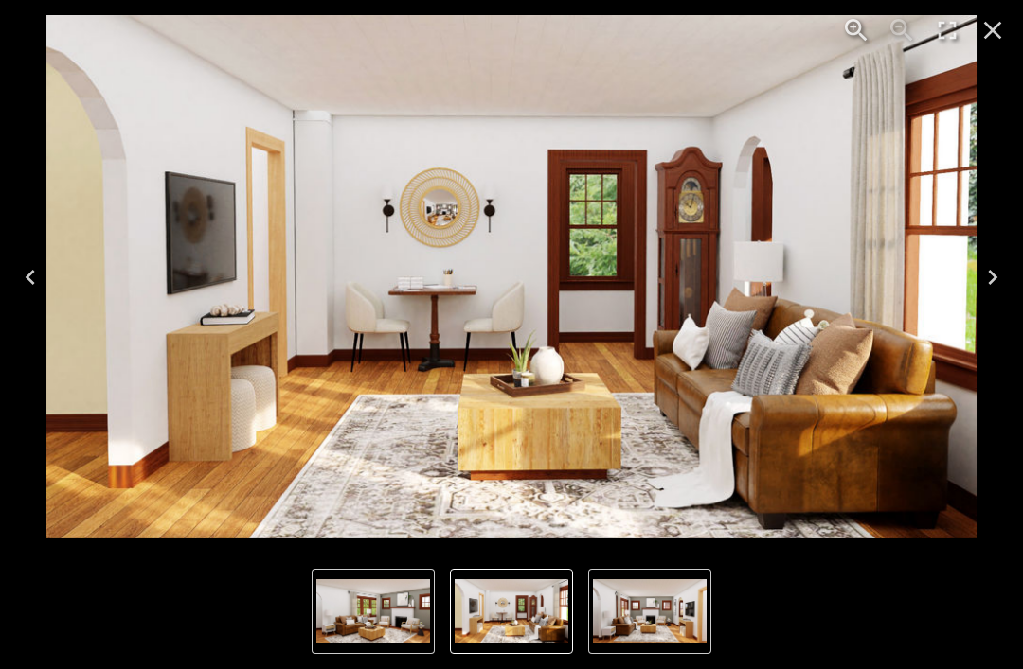
click at [989, 283] on icon "Next" at bounding box center [992, 277] width 9 height 15
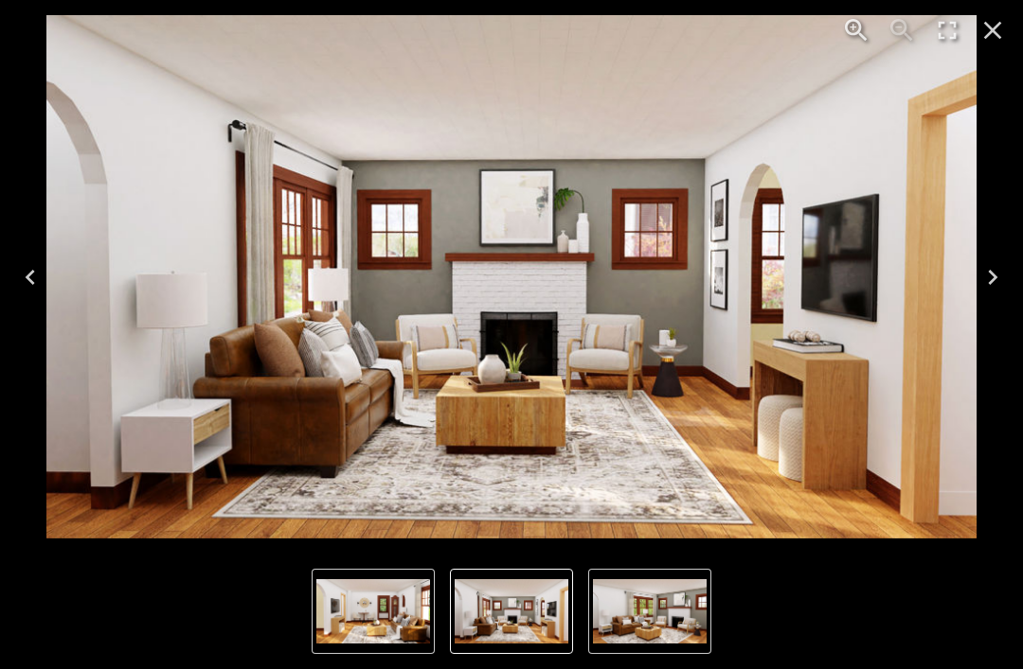
click at [972, 40] on button "Close" at bounding box center [992, 30] width 45 height 45
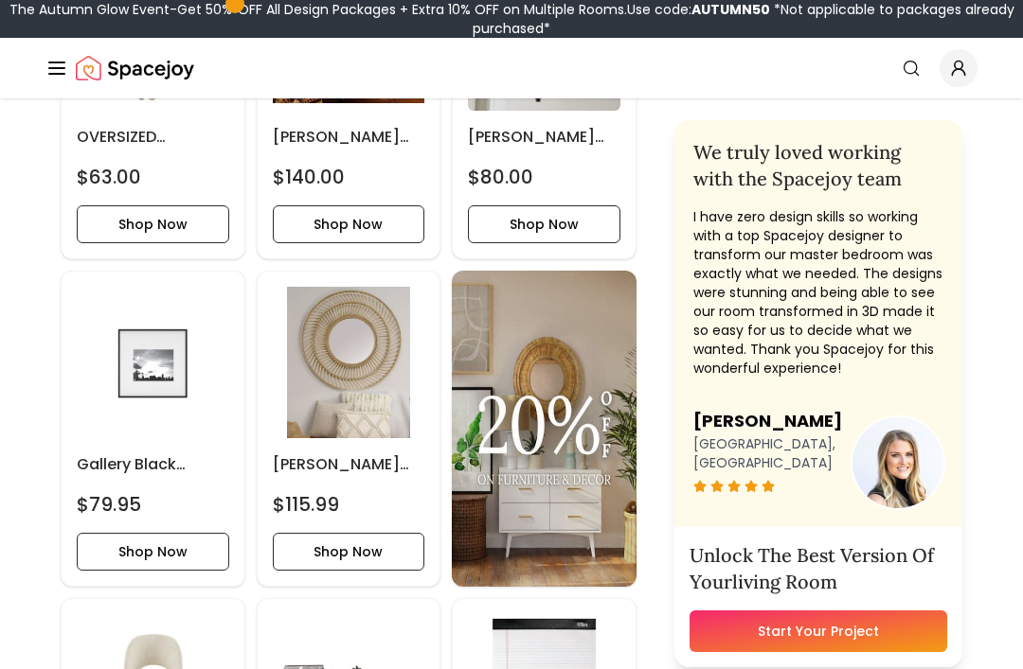
scroll to position [4132, 0]
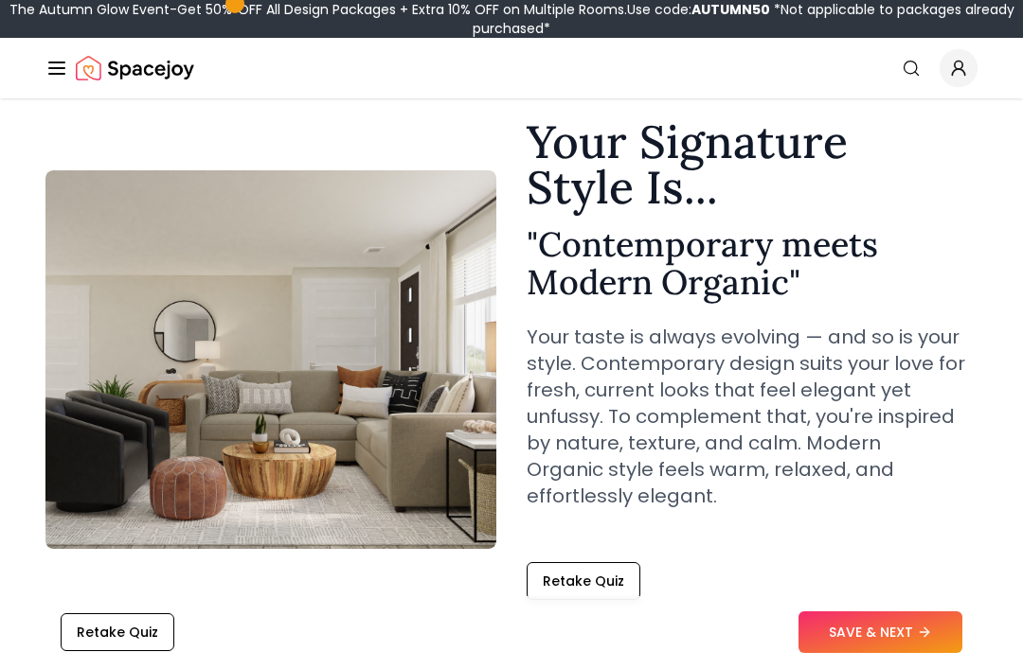
scroll to position [62, 0]
click at [906, 631] on button "SAVE & NEXT" at bounding box center [880, 634] width 164 height 42
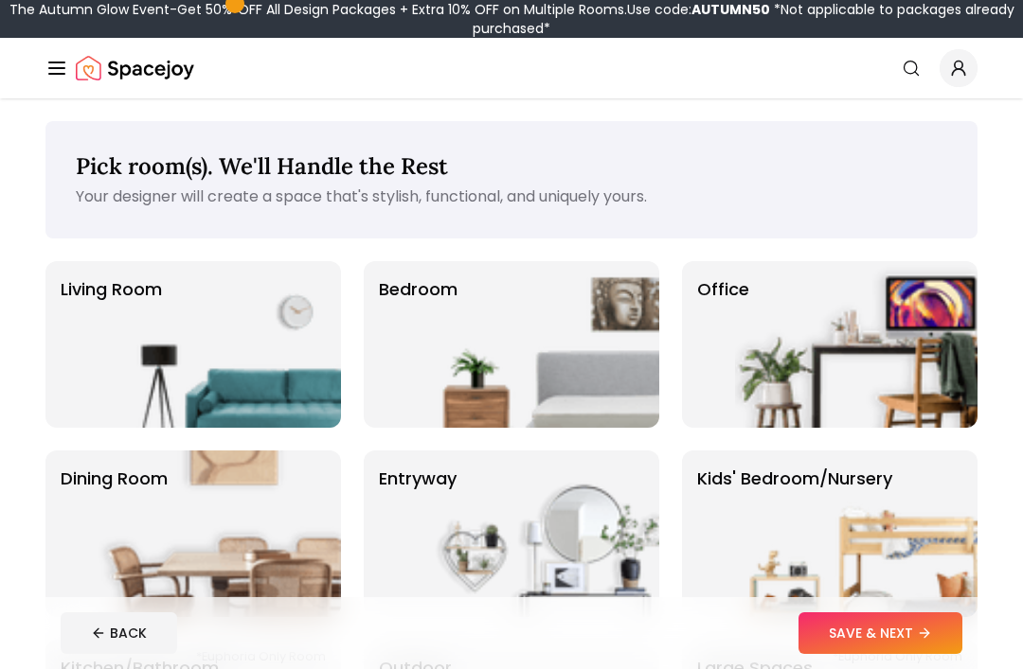
click at [112, 632] on button "BACK" at bounding box center [119, 634] width 116 height 42
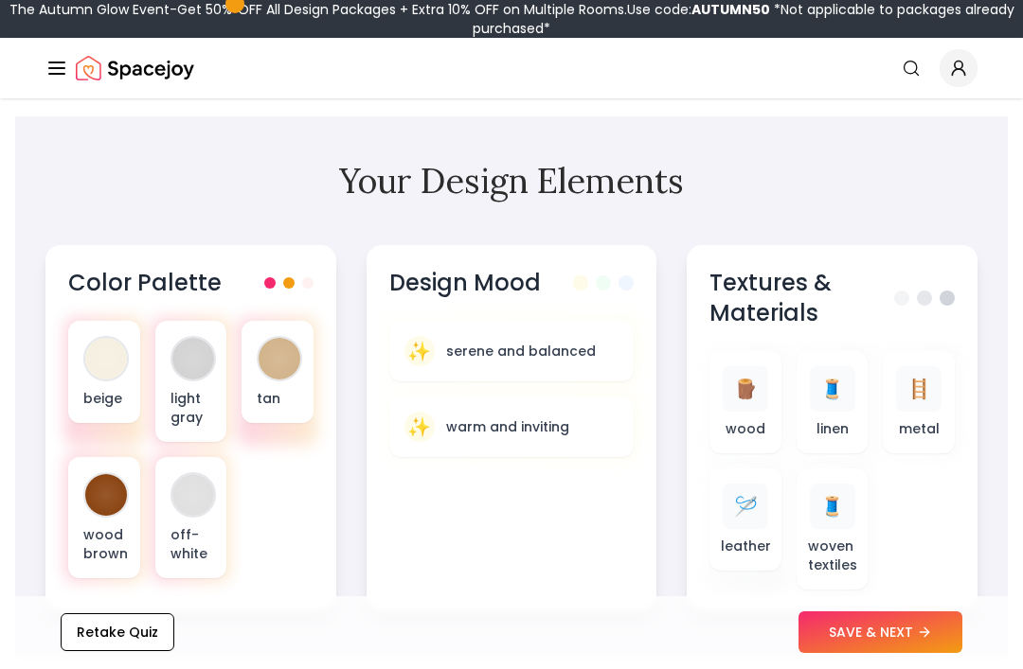
scroll to position [637, 0]
click at [920, 381] on div "🪜" at bounding box center [918, 388] width 45 height 45
click at [903, 654] on button "SAVE & NEXT" at bounding box center [880, 634] width 164 height 42
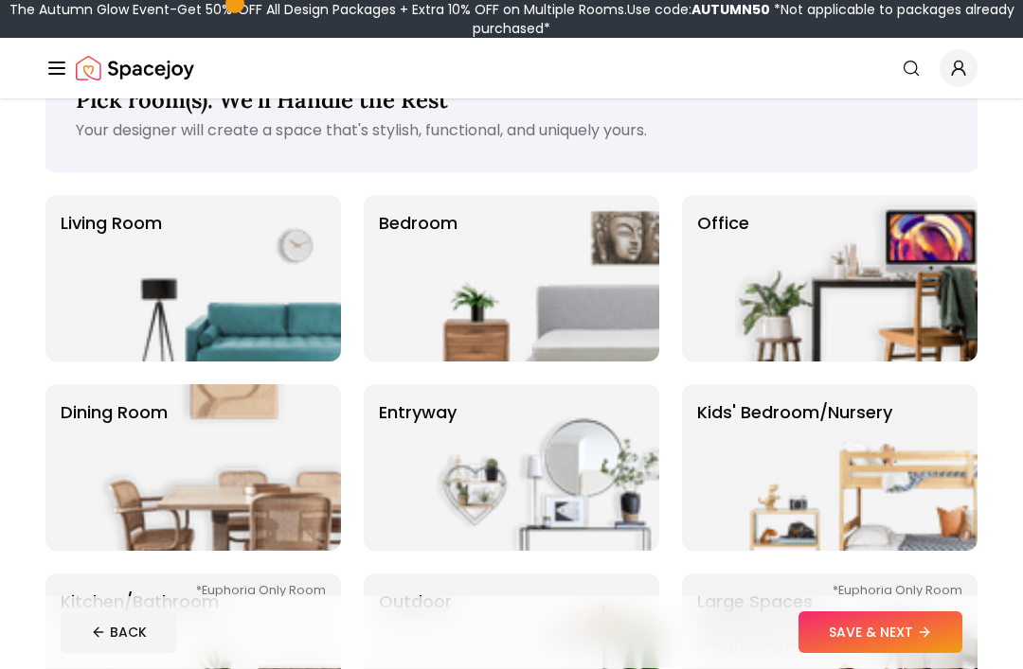
scroll to position [68, 0]
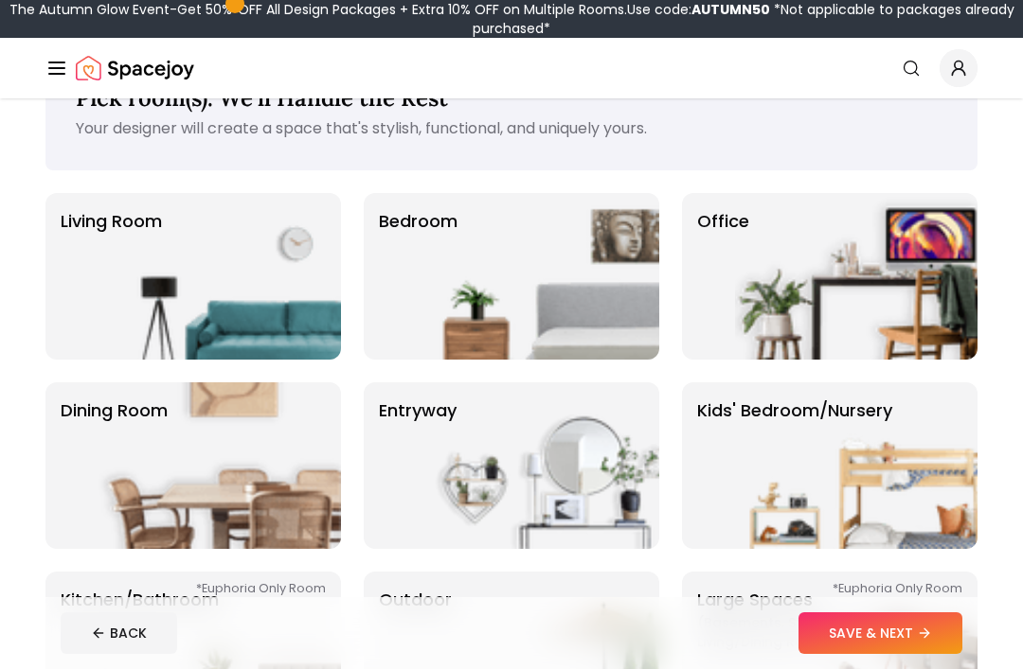
click at [255, 279] on img at bounding box center [219, 276] width 242 height 167
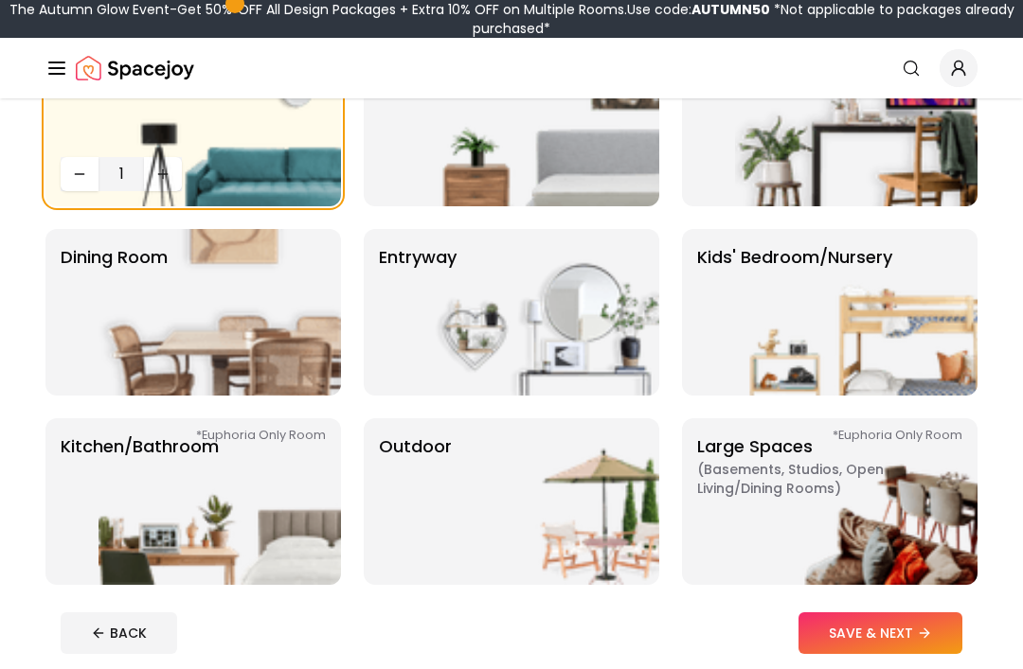
scroll to position [227, 0]
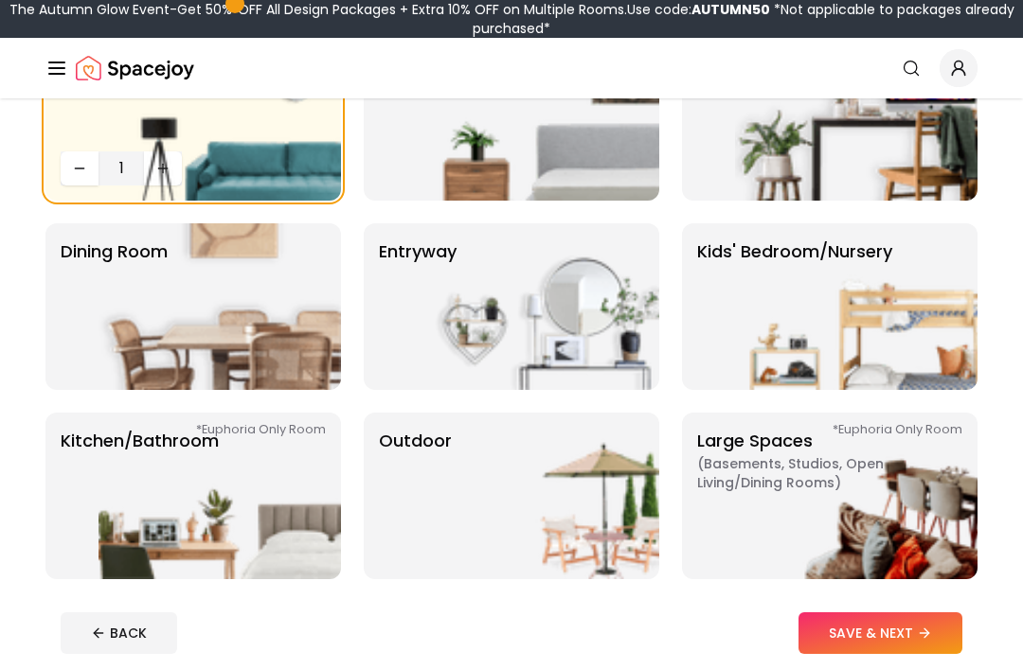
click at [926, 641] on icon at bounding box center [924, 633] width 15 height 15
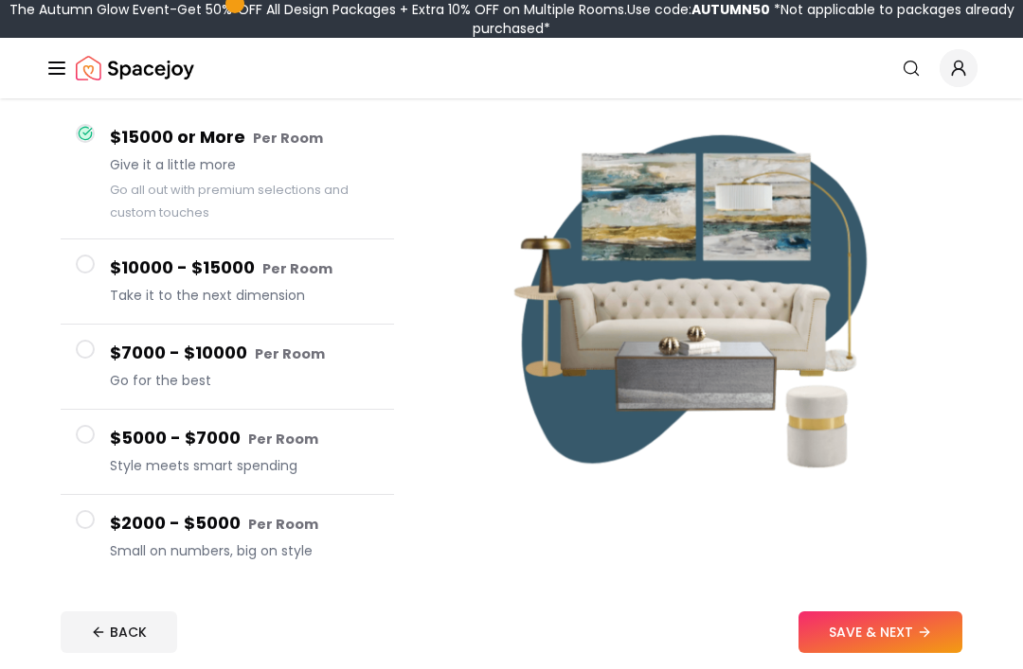
scroll to position [171, 0]
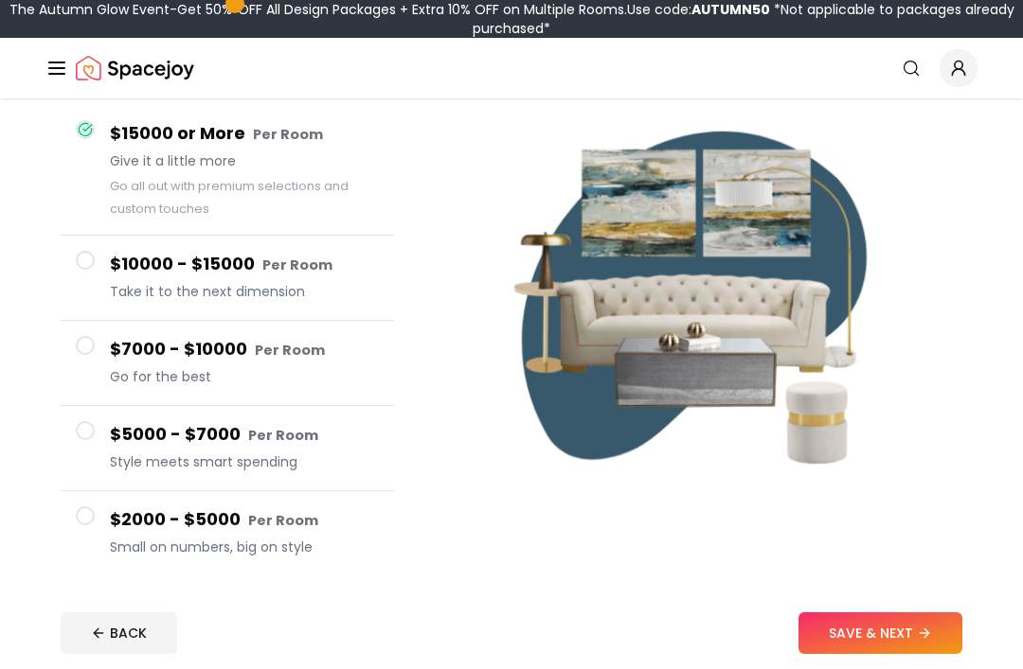
click at [275, 541] on span "Small on numbers, big on style" at bounding box center [244, 547] width 269 height 19
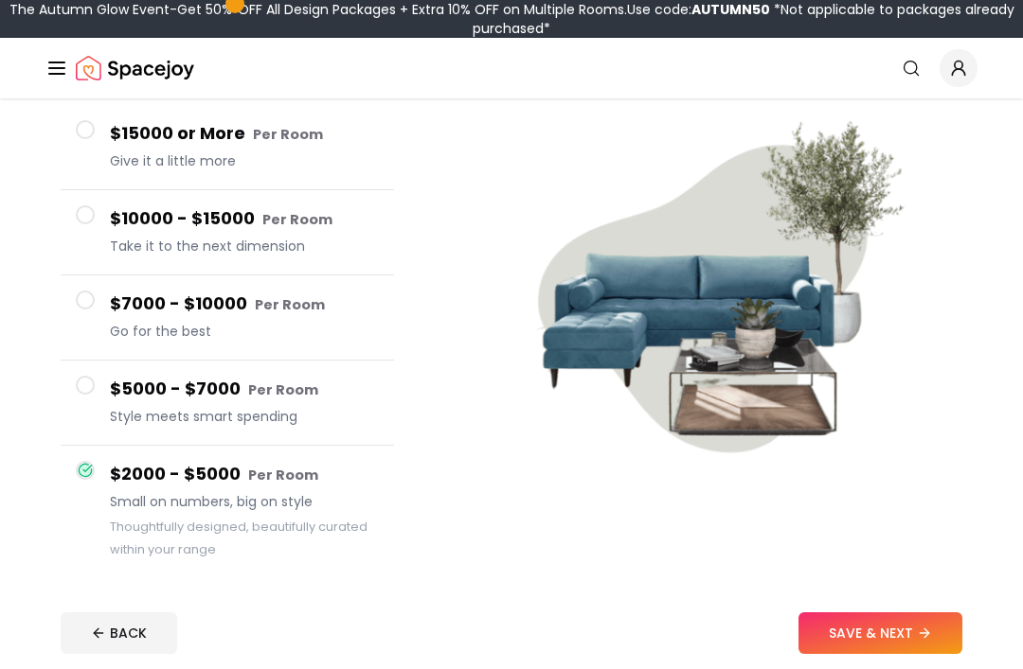
click at [903, 650] on button "SAVE & NEXT" at bounding box center [880, 634] width 164 height 42
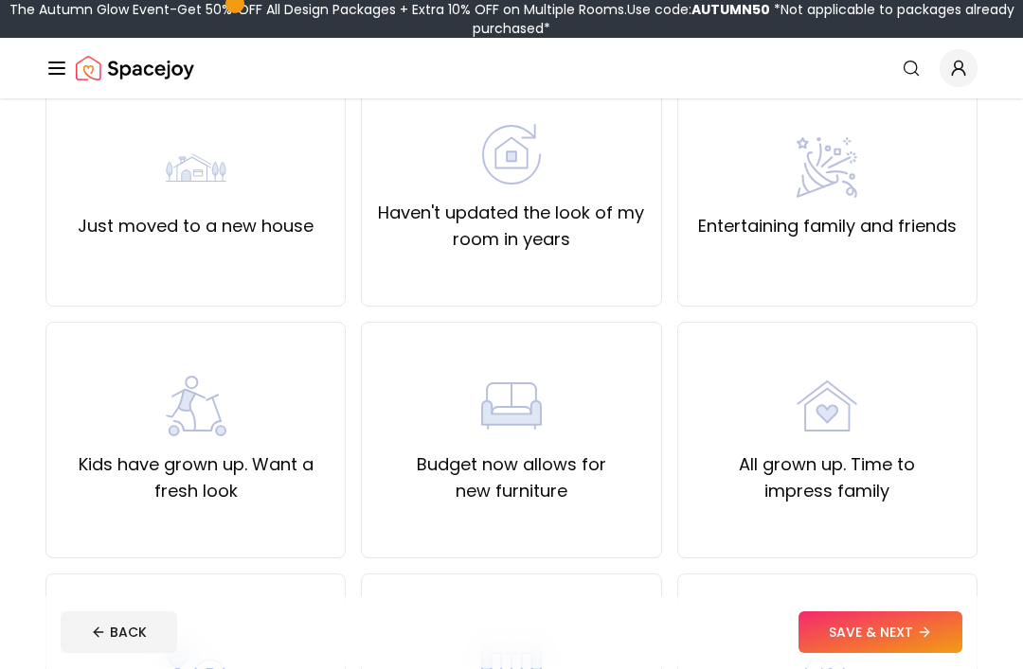
scroll to position [194, 0]
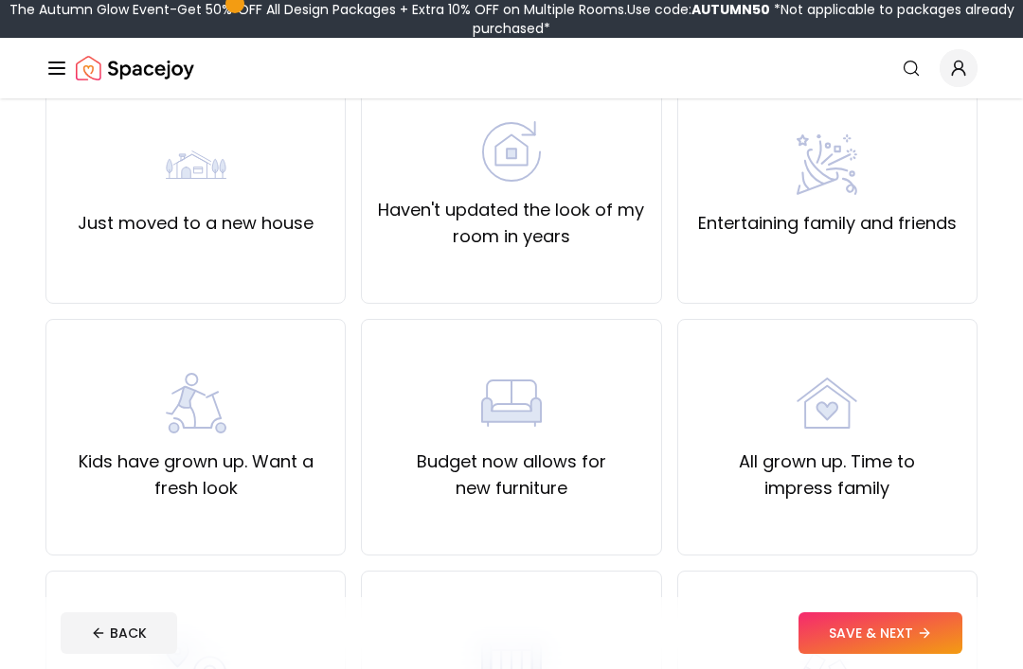
click at [276, 271] on div "Just moved to a new house" at bounding box center [195, 185] width 300 height 237
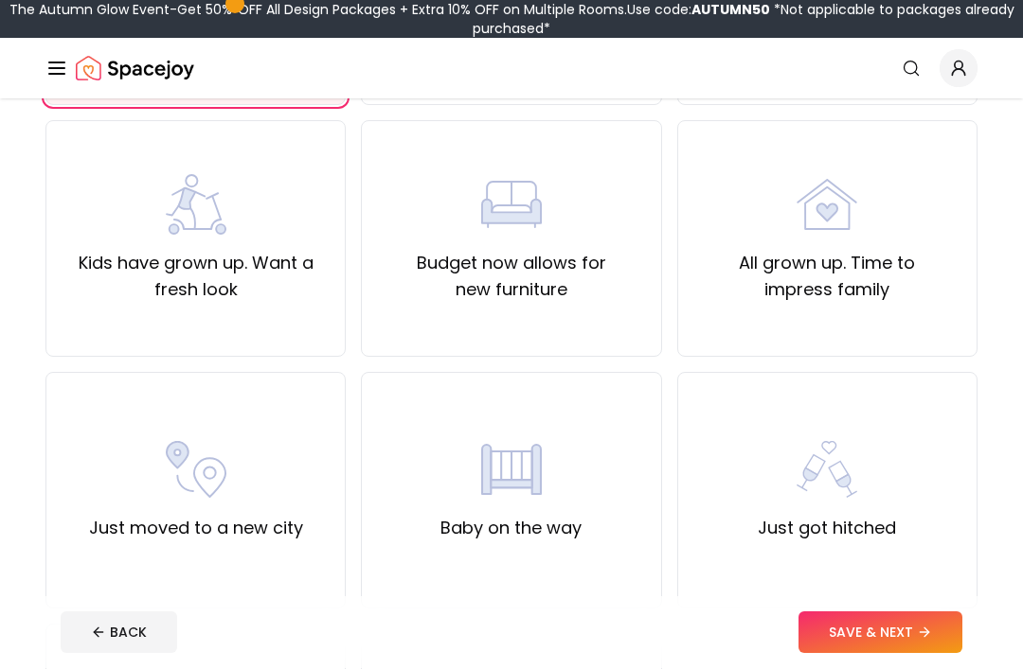
scroll to position [393, 0]
click at [901, 654] on button "SAVE & NEXT" at bounding box center [880, 634] width 164 height 42
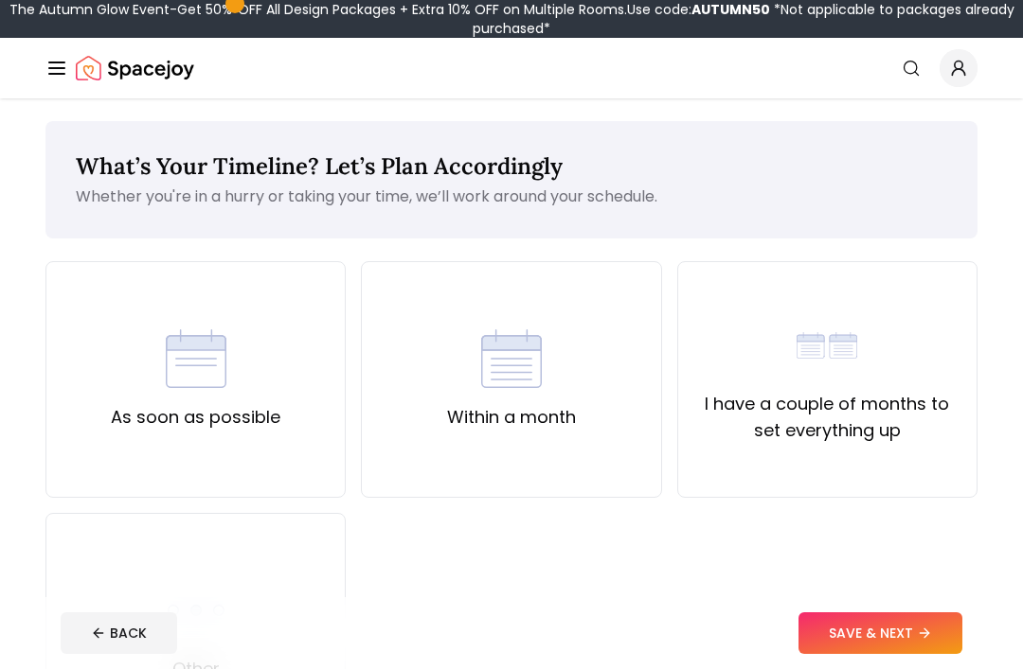
click at [508, 368] on img at bounding box center [511, 359] width 61 height 61
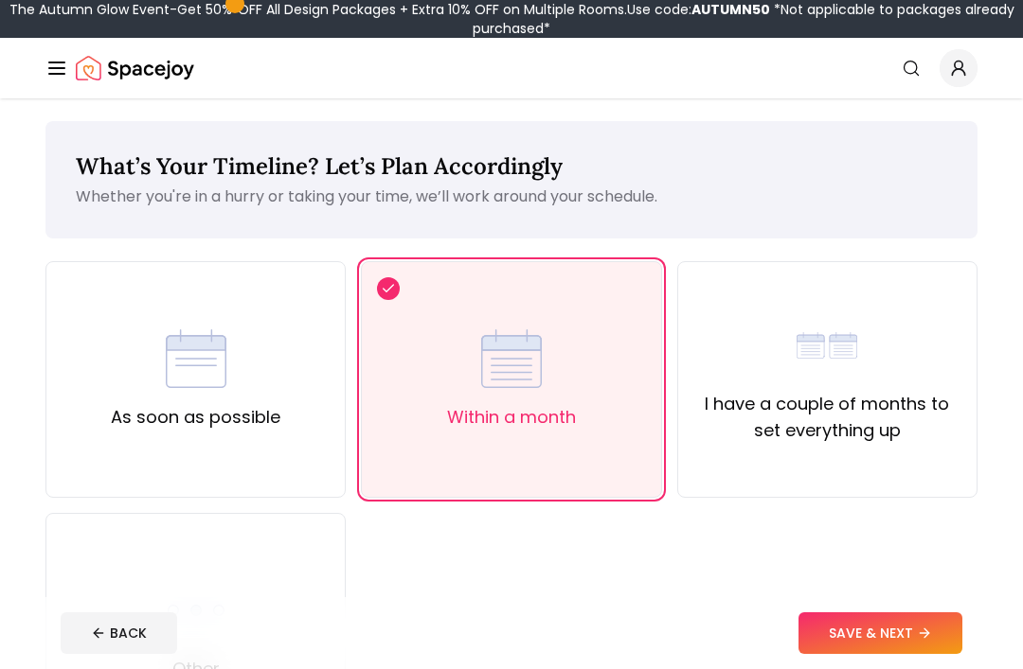
click at [938, 433] on label "I have a couple of months to set everything up" at bounding box center [827, 417] width 268 height 53
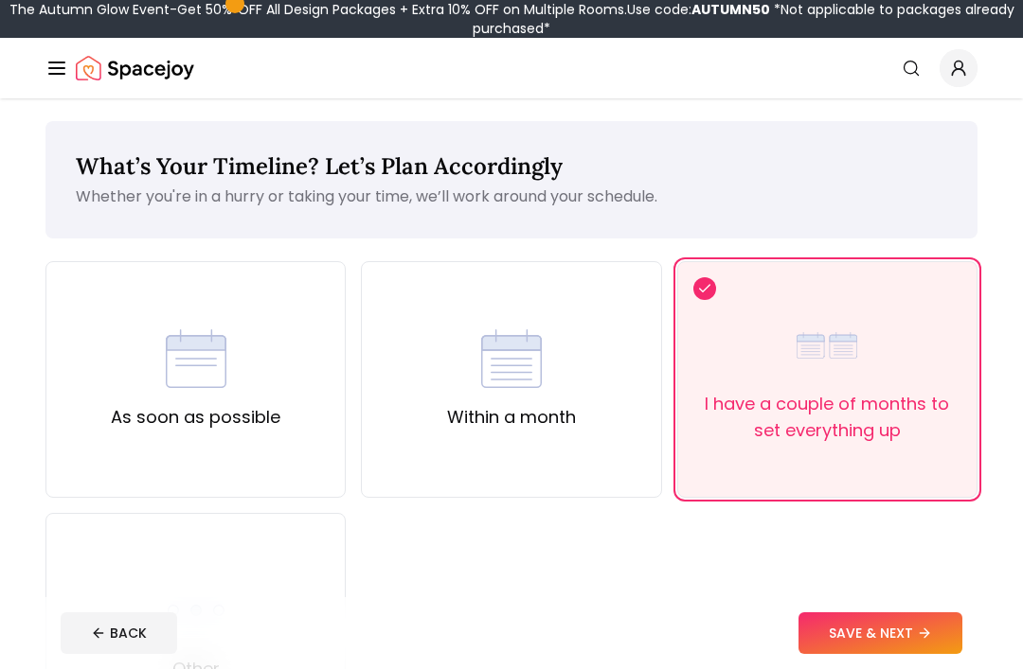
click at [932, 641] on icon at bounding box center [924, 633] width 15 height 15
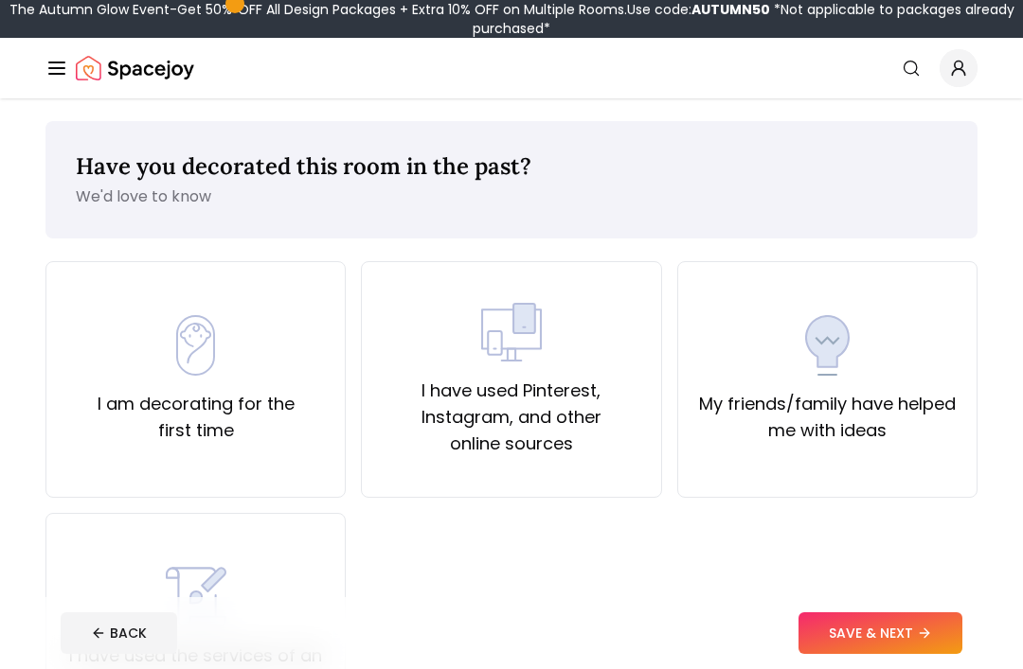
click at [324, 455] on div "I am decorating for the first time" at bounding box center [195, 379] width 300 height 237
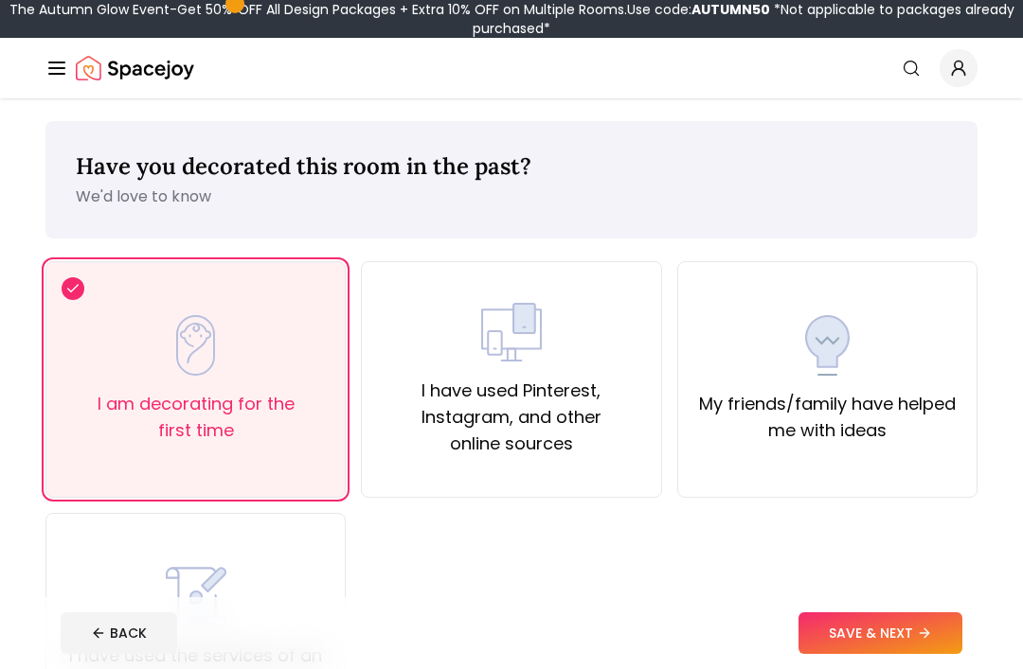
click at [590, 358] on div "I have used Pinterest, Instagram, and other online sources" at bounding box center [511, 379] width 268 height 155
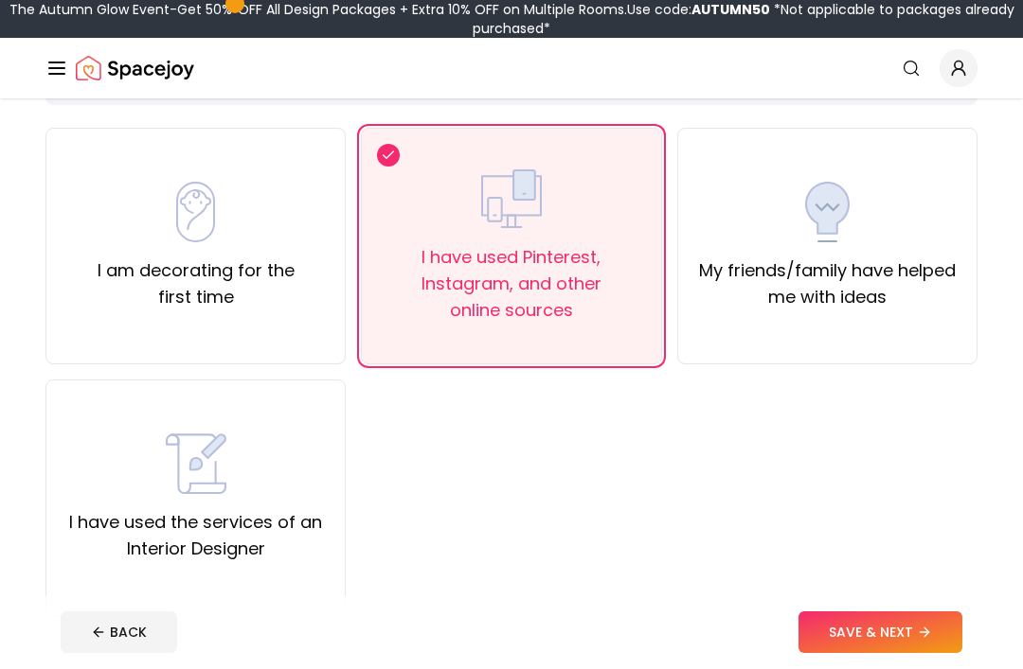
click at [918, 641] on icon at bounding box center [924, 633] width 15 height 15
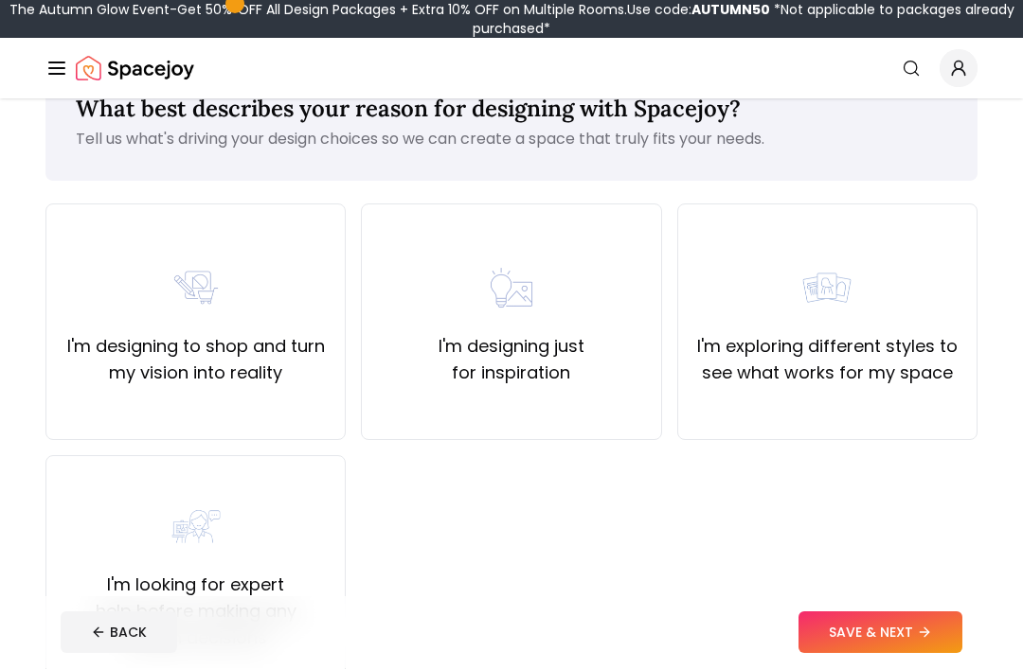
scroll to position [62, 0]
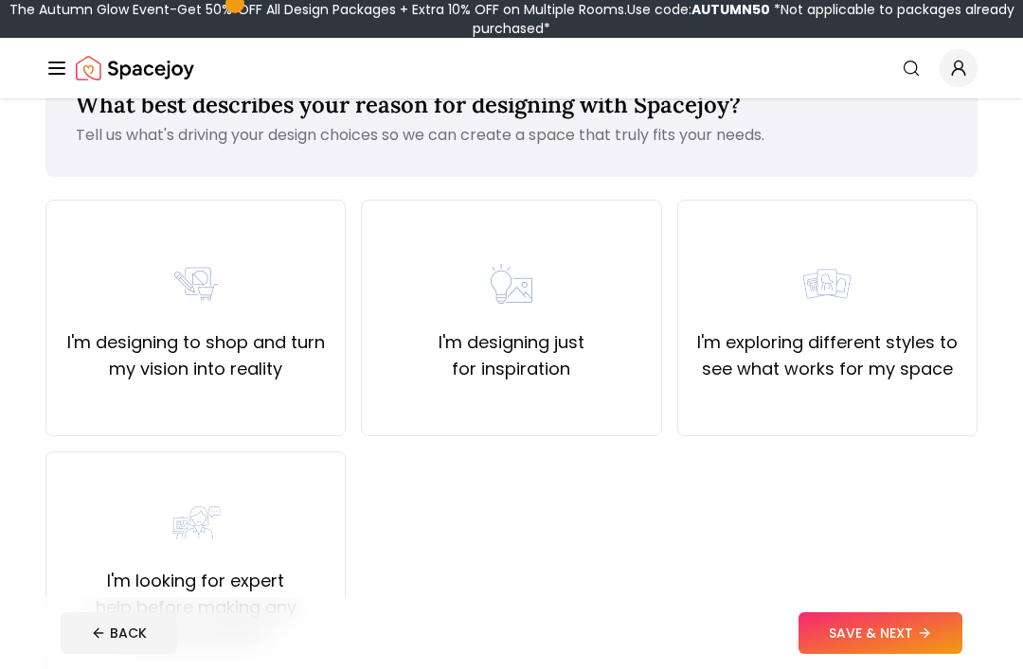
click at [329, 383] on div "I'm designing to shop and turn my vision into reality" at bounding box center [195, 318] width 300 height 237
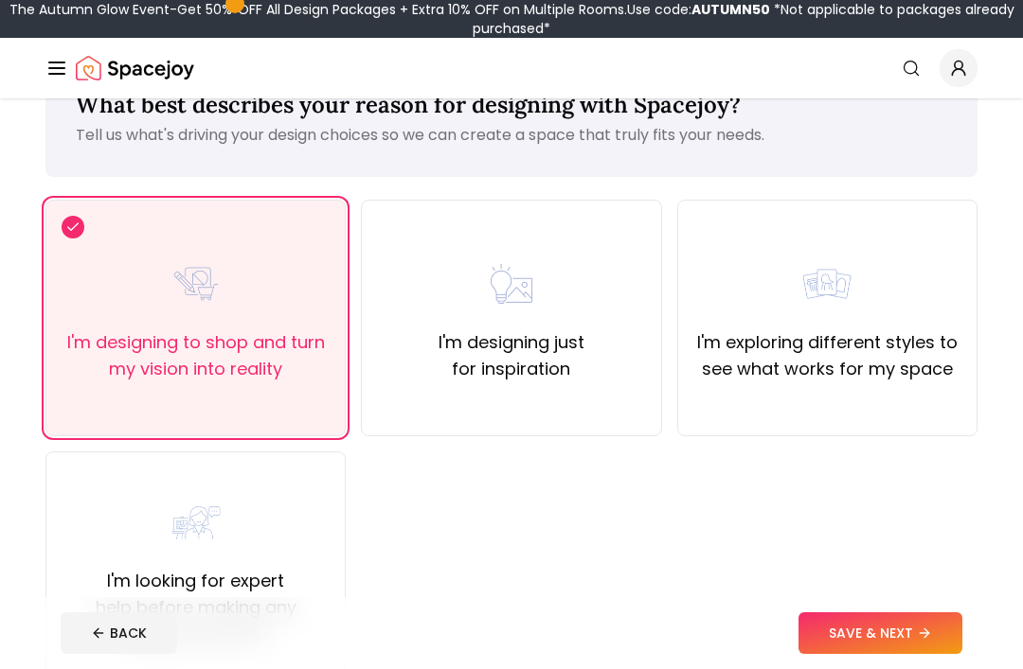
click at [927, 633] on icon at bounding box center [923, 633] width 9 height 0
